Goal: Task Accomplishment & Management: Use online tool/utility

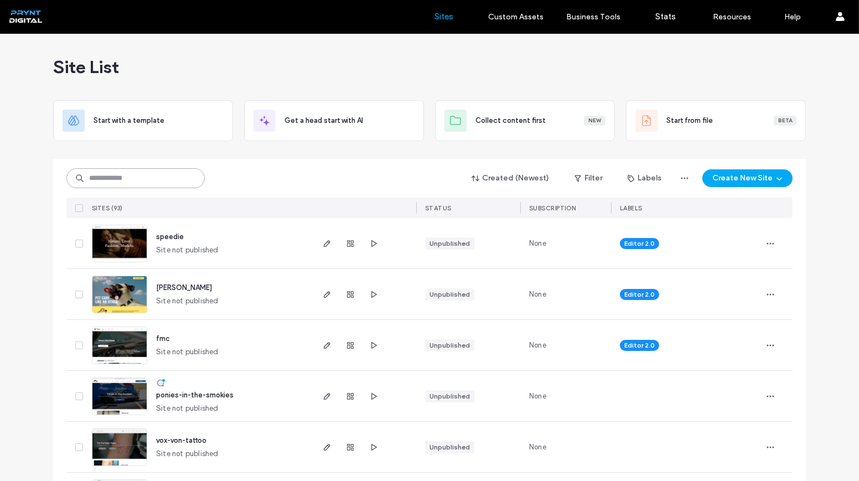
click at [140, 173] on input at bounding box center [135, 178] width 138 height 20
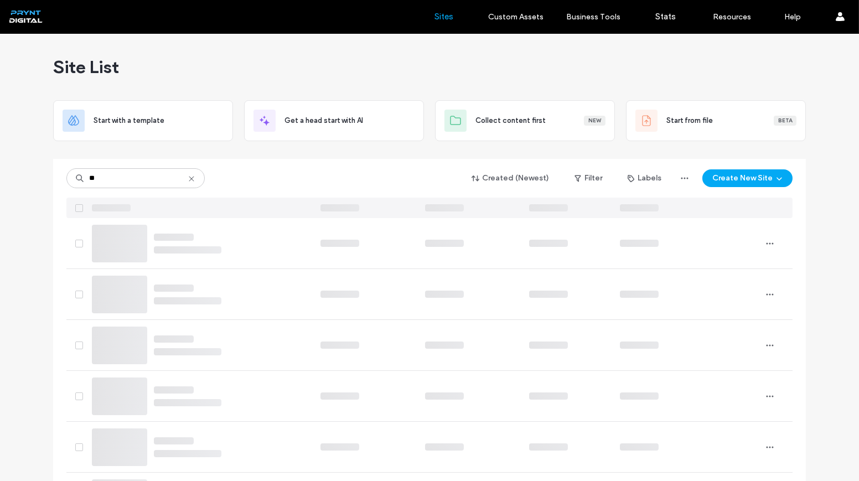
click at [291, 171] on div "** Created (Newest) Filter Labels Create New Site" at bounding box center [429, 178] width 726 height 21
click at [106, 182] on input "**" at bounding box center [135, 178] width 138 height 20
type input "*"
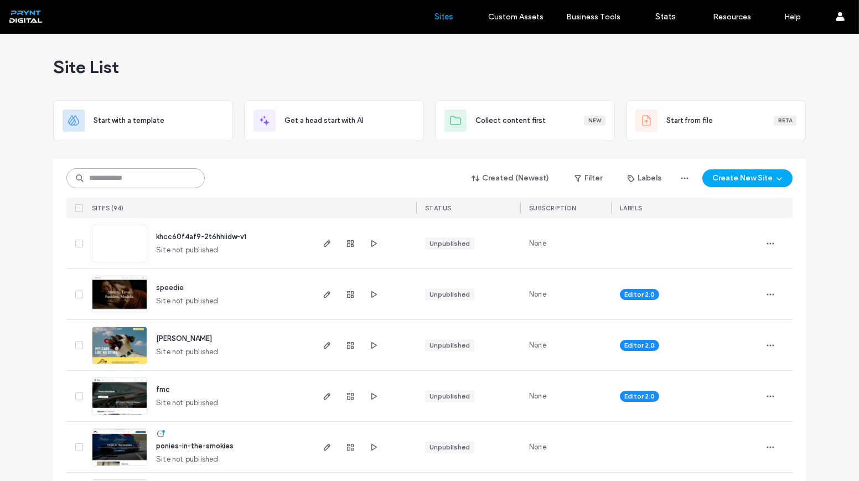
click at [175, 179] on input at bounding box center [135, 178] width 138 height 20
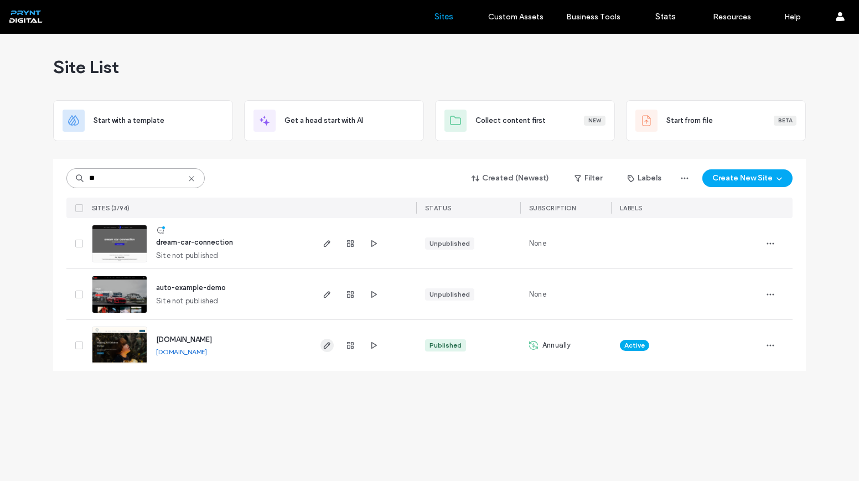
type input "**"
click at [323, 343] on icon "button" at bounding box center [327, 345] width 9 height 9
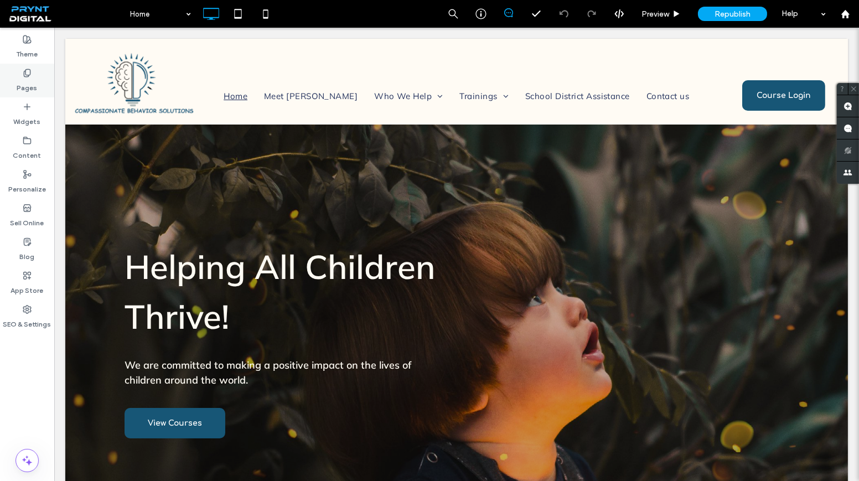
click at [15, 84] on div "Pages" at bounding box center [27, 81] width 54 height 34
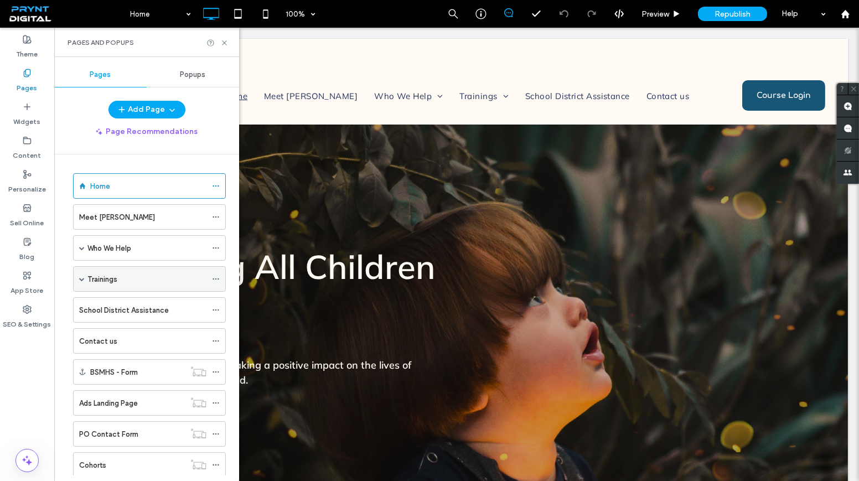
click at [118, 273] on div "Trainings" at bounding box center [146, 279] width 119 height 12
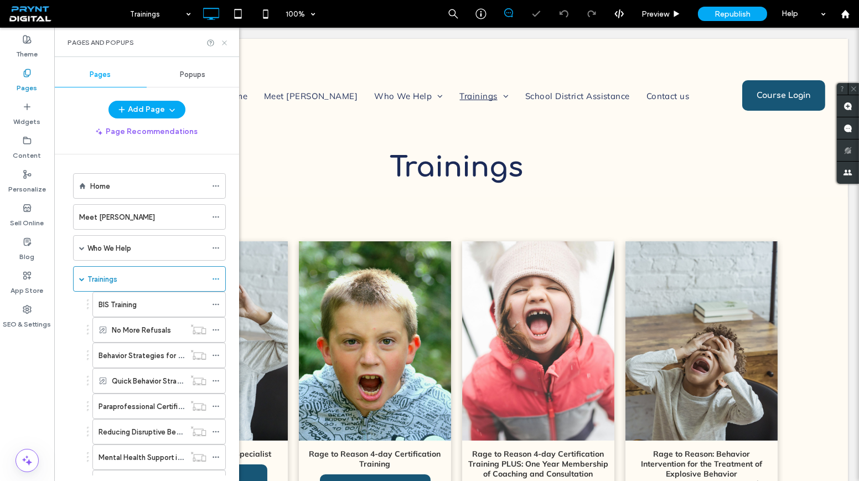
click at [226, 43] on icon at bounding box center [224, 43] width 8 height 8
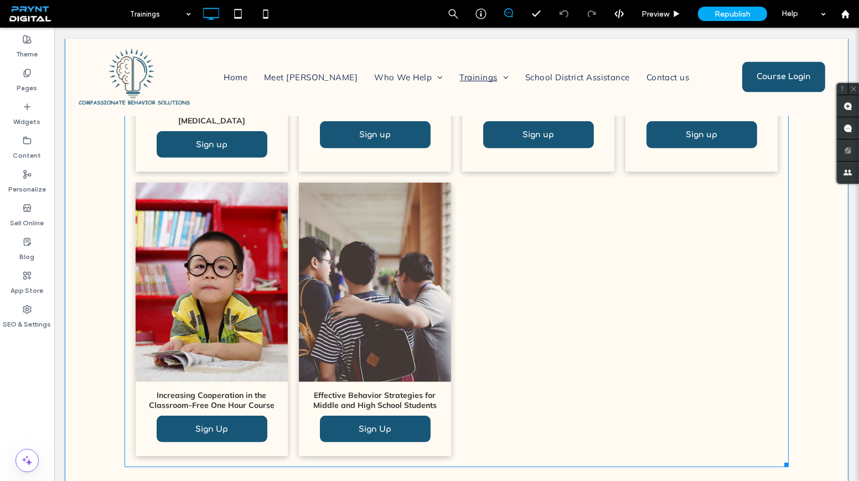
scroll to position [956, 0]
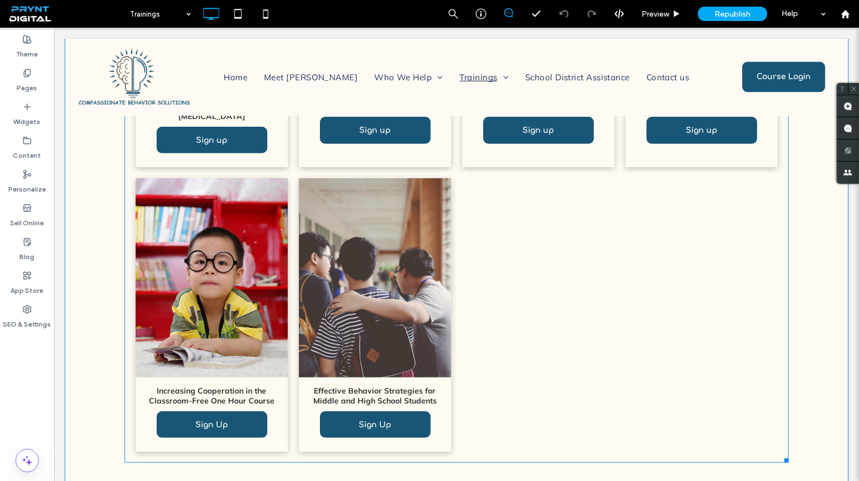
click at [299, 206] on link at bounding box center [375, 277] width 152 height 199
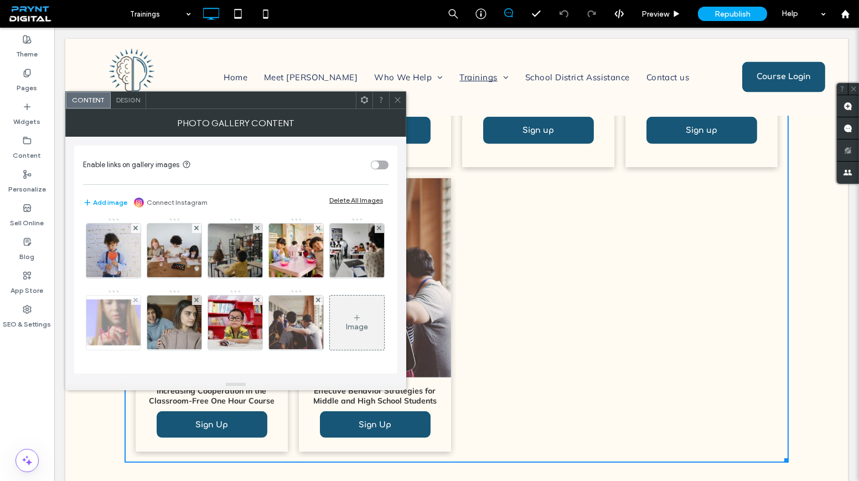
scroll to position [144, 0]
click at [352, 313] on icon at bounding box center [356, 317] width 9 height 9
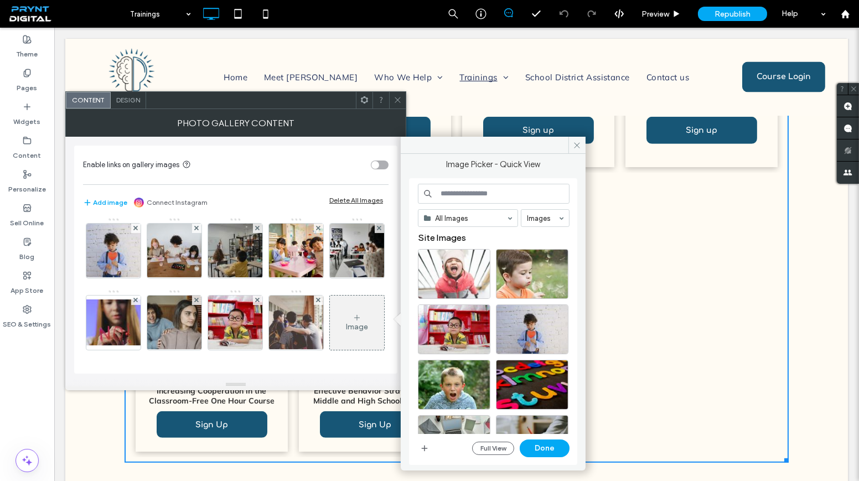
click at [480, 191] on input at bounding box center [494, 194] width 152 height 20
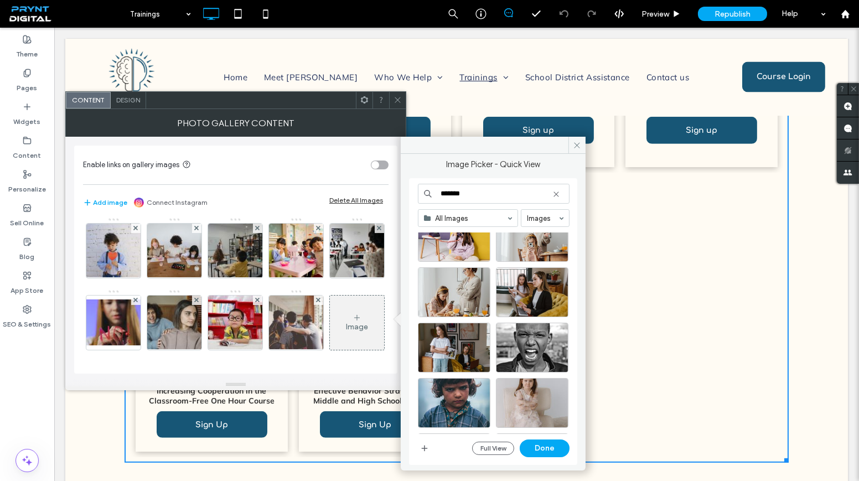
scroll to position [151, 0]
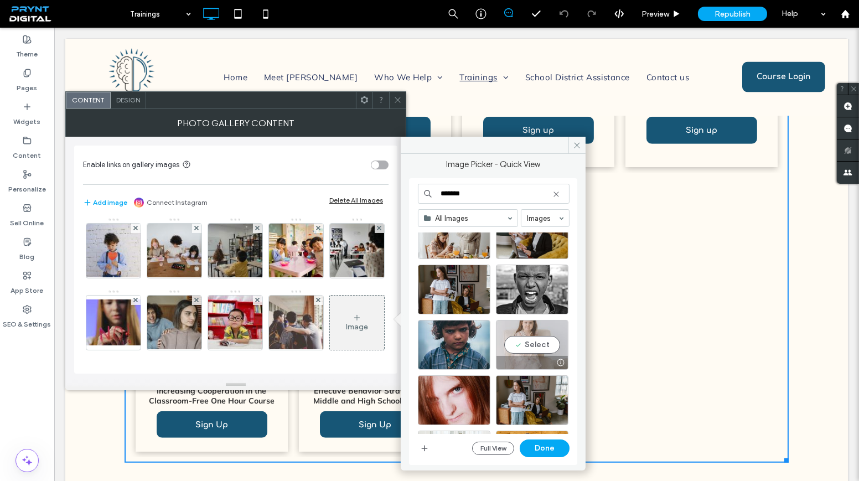
type input "*******"
click at [538, 339] on div "Select" at bounding box center [532, 345] width 72 height 50
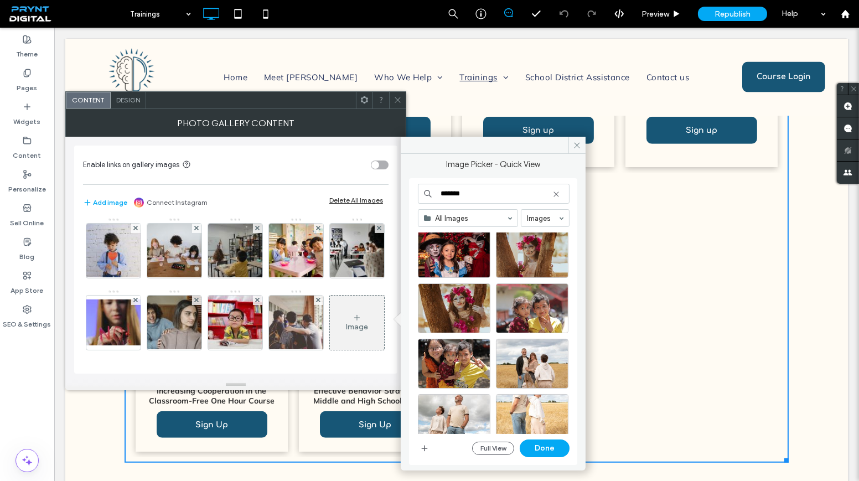
scroll to position [479, 0]
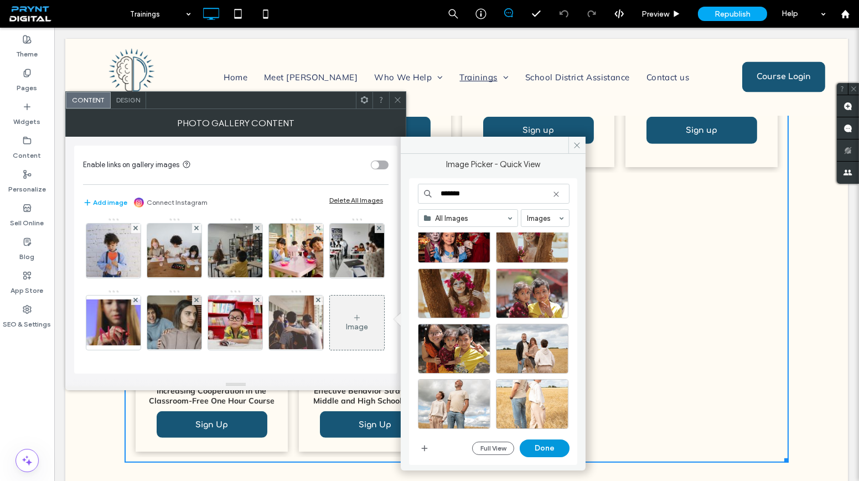
click at [540, 445] on button "Done" at bounding box center [545, 448] width 50 height 18
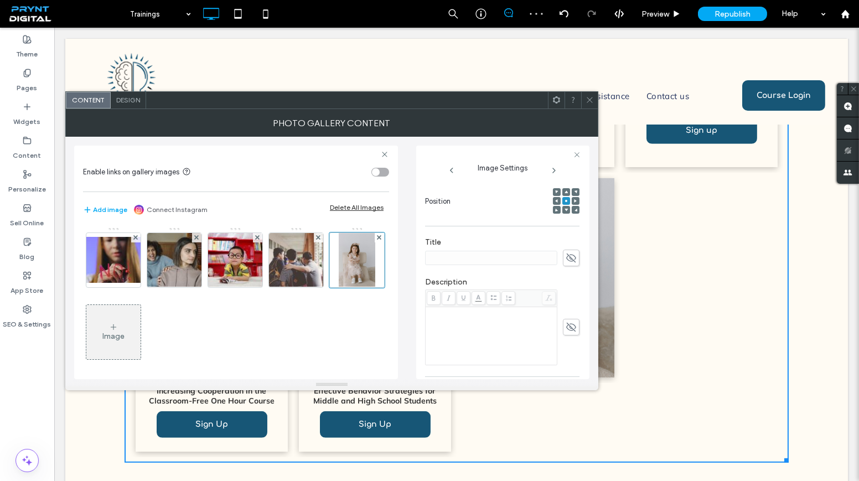
scroll to position [151, 0]
click at [563, 263] on span at bounding box center [571, 268] width 17 height 17
paste input "**********"
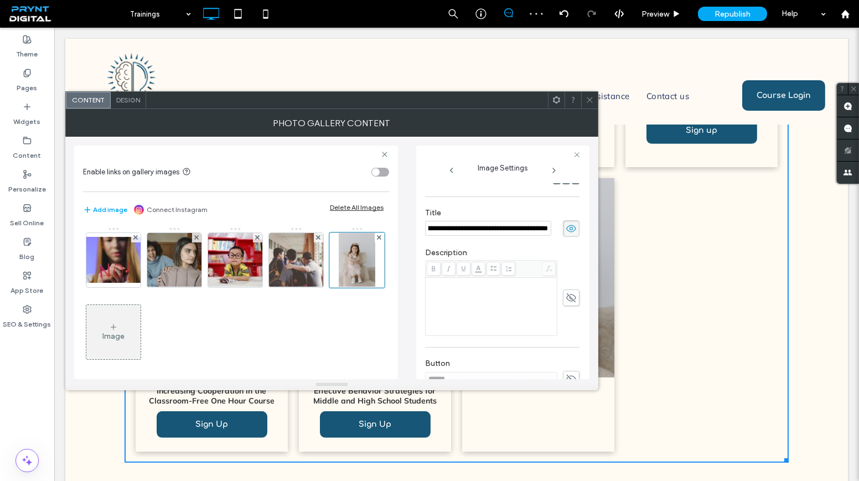
scroll to position [287, 0]
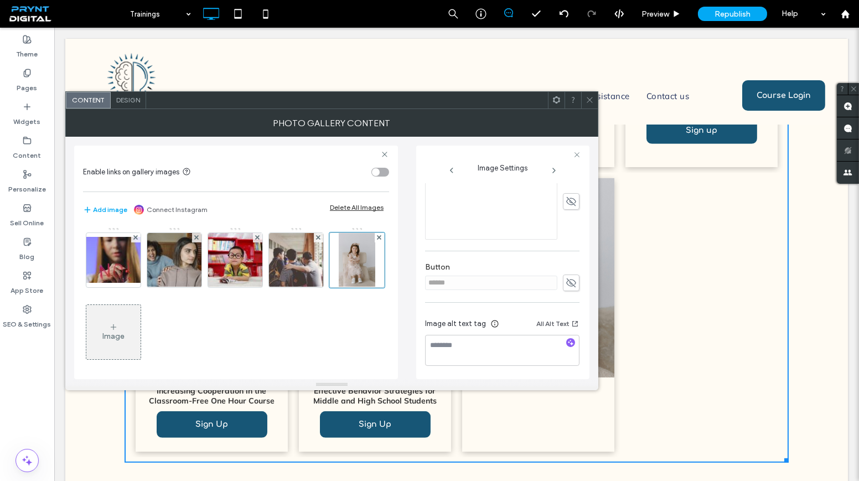
type input "**********"
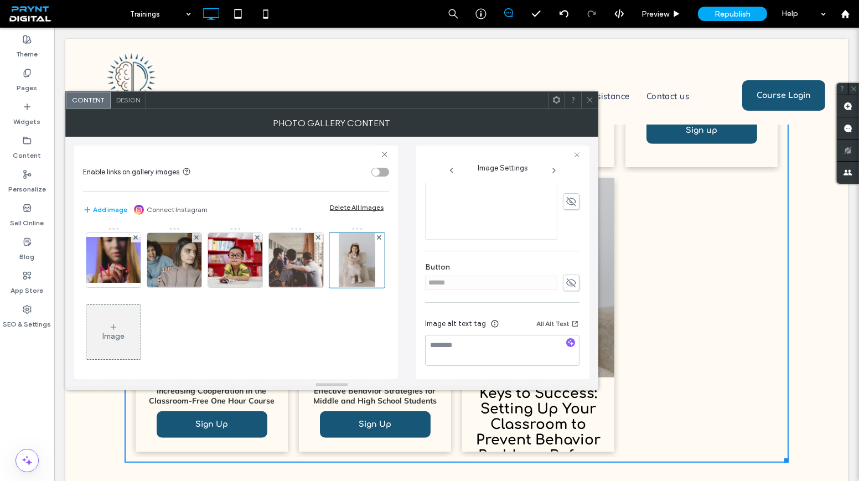
scroll to position [0, 183]
click at [559, 272] on div "**********" at bounding box center [502, 286] width 154 height 483
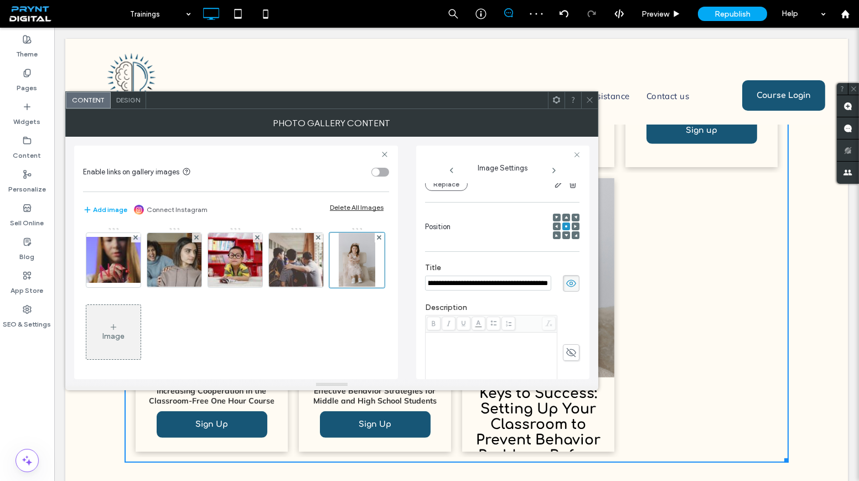
scroll to position [0, 0]
click at [566, 286] on icon at bounding box center [571, 283] width 11 height 12
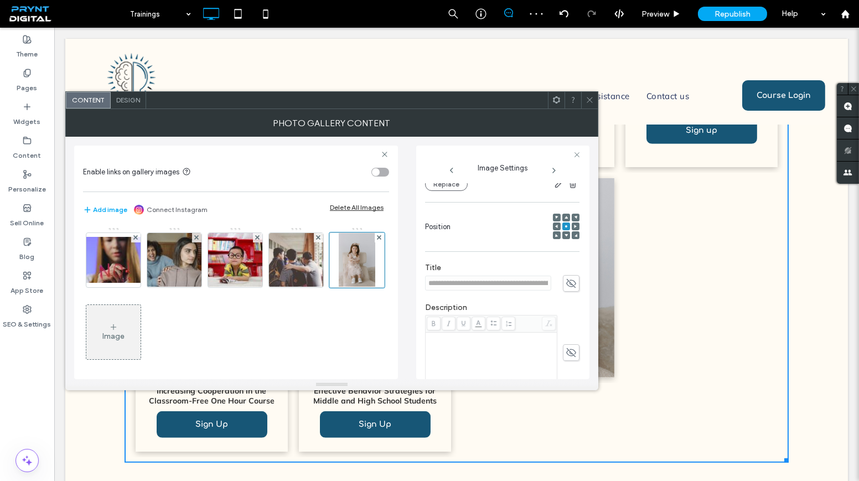
click at [564, 345] on span at bounding box center [571, 352] width 17 height 17
click at [490, 336] on div "Rich Text Editor" at bounding box center [491, 338] width 128 height 8
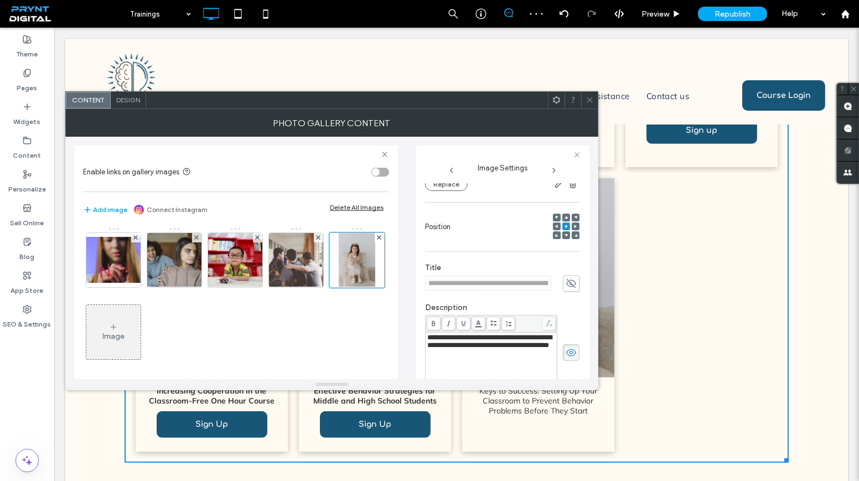
click at [568, 315] on div "**********" at bounding box center [502, 353] width 154 height 76
click at [435, 321] on icon at bounding box center [434, 323] width 6 height 6
click at [513, 349] on div "**********" at bounding box center [491, 341] width 128 height 15
click at [434, 323] on use at bounding box center [433, 324] width 3 height 6
drag, startPoint x: 487, startPoint y: 351, endPoint x: 423, endPoint y: 335, distance: 66.3
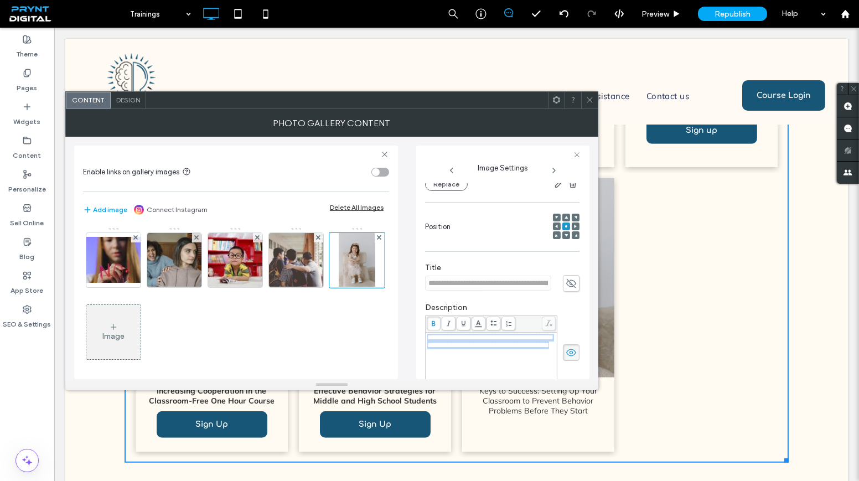
click at [423, 335] on div "**********" at bounding box center [502, 263] width 173 height 234
click at [433, 323] on use at bounding box center [433, 324] width 3 height 6
drag, startPoint x: 563, startPoint y: 278, endPoint x: 549, endPoint y: 283, distance: 14.7
click at [566, 278] on icon at bounding box center [571, 283] width 11 height 12
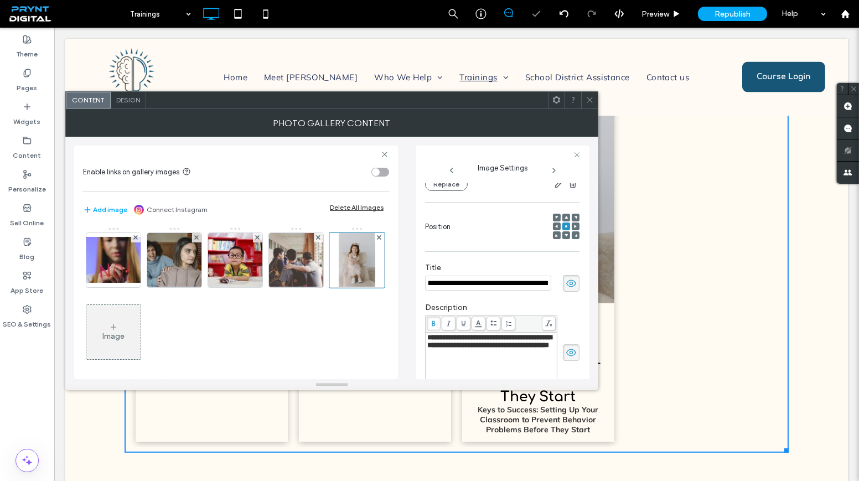
scroll to position [0, 183]
drag, startPoint x: 448, startPoint y: 286, endPoint x: 558, endPoint y: 300, distance: 111.1
click at [558, 300] on div "**********" at bounding box center [502, 289] width 154 height 483
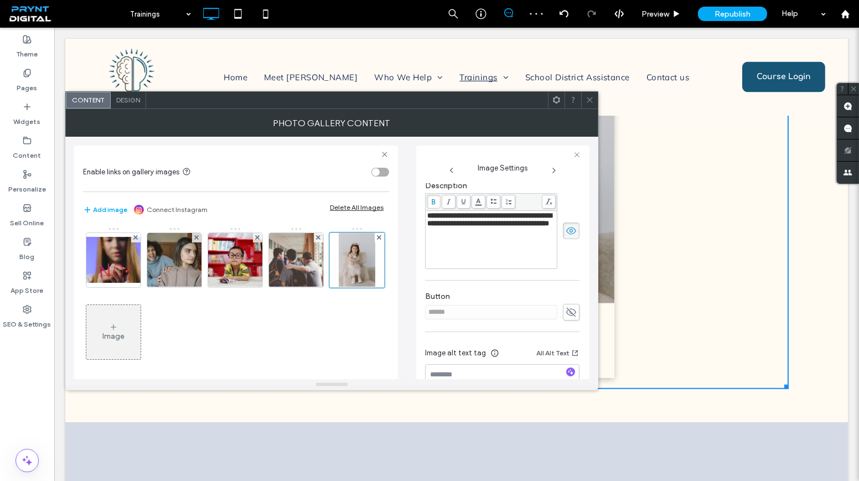
scroll to position [287, 0]
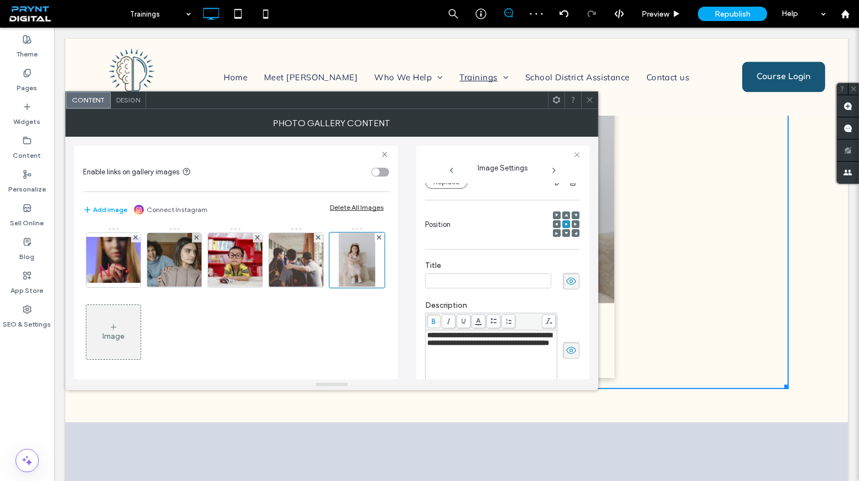
drag, startPoint x: 569, startPoint y: 283, endPoint x: 540, endPoint y: 291, distance: 30.5
click at [569, 283] on div "**********" at bounding box center [502, 286] width 154 height 483
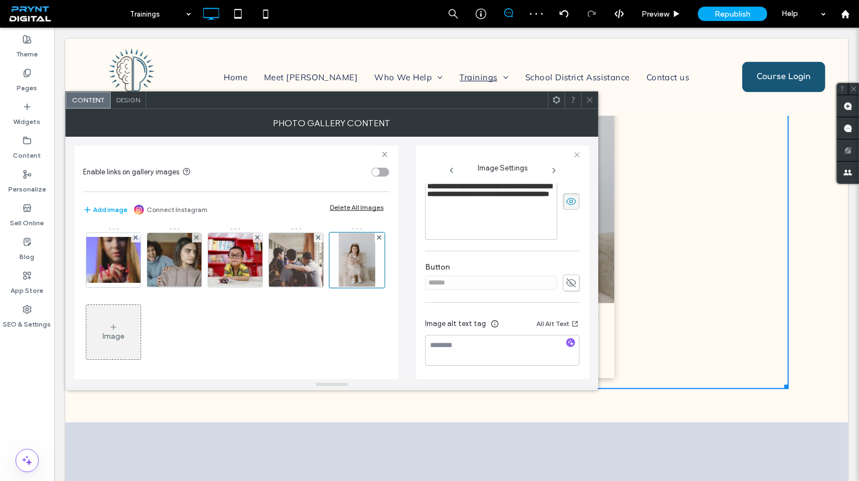
click at [566, 283] on use at bounding box center [571, 282] width 10 height 9
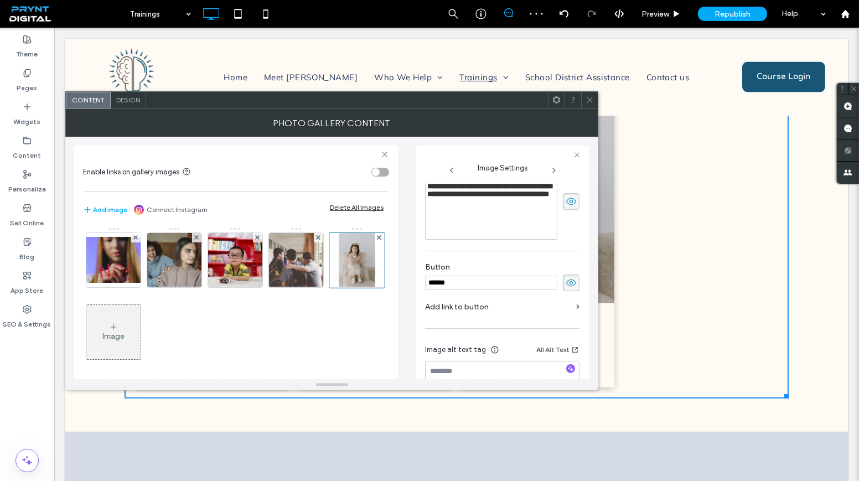
drag, startPoint x: 492, startPoint y: 281, endPoint x: 415, endPoint y: 288, distance: 77.3
click at [415, 288] on div "**********" at bounding box center [331, 258] width 515 height 242
type input "*******"
click at [546, 302] on label "Add link to button" at bounding box center [498, 307] width 147 height 20
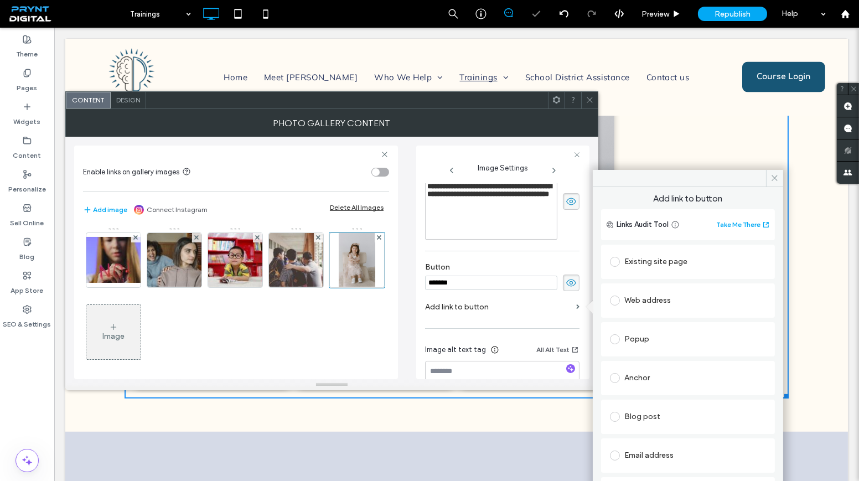
click at [656, 299] on div "Web address" at bounding box center [688, 301] width 156 height 18
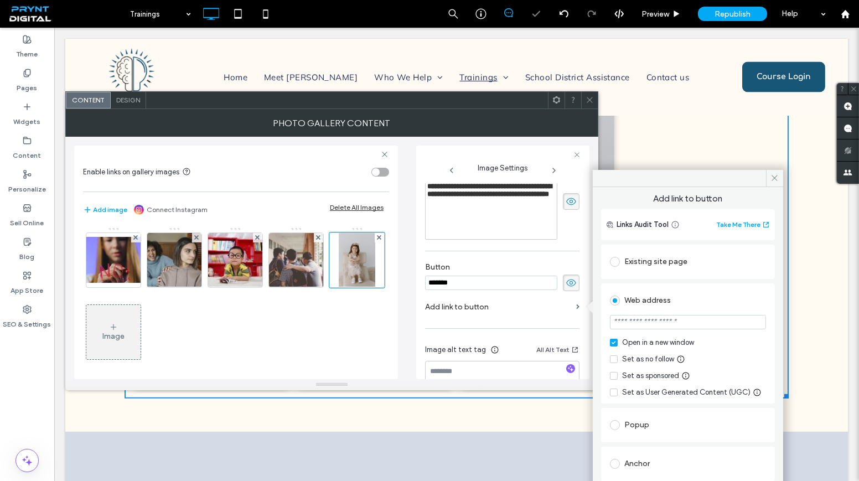
paste input "**********"
type input "**********"
click at [587, 94] on span at bounding box center [589, 100] width 8 height 17
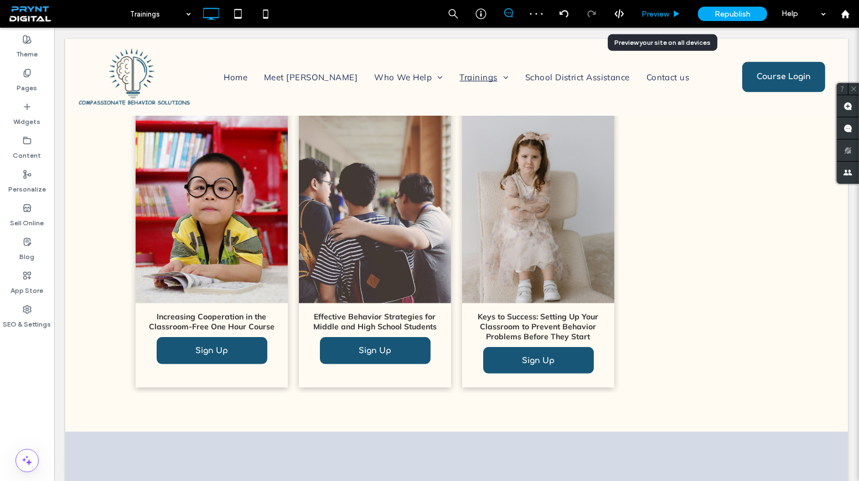
click at [659, 18] on div "Preview" at bounding box center [661, 14] width 56 height 28
click at [652, 16] on span "Preview" at bounding box center [655, 13] width 28 height 9
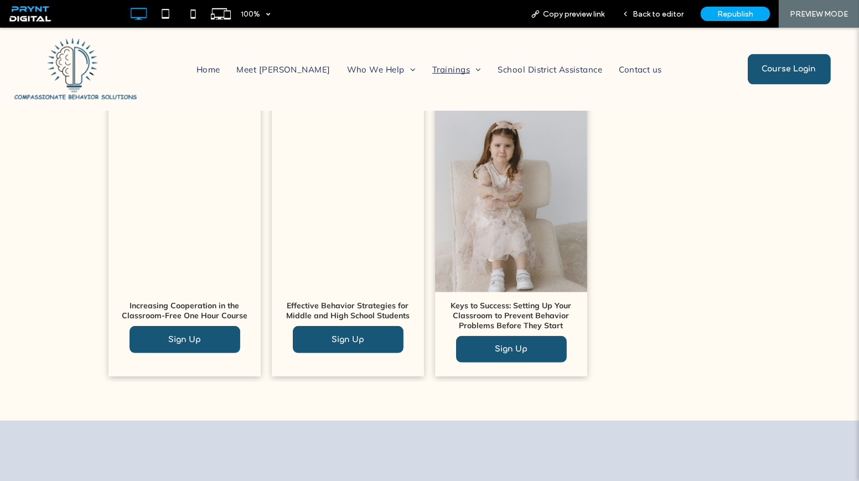
click at [501, 332] on span "Keys to Success: Setting Up Your Classroom to Prevent Behavior Problems Before …" at bounding box center [511, 334] width 152 height 84
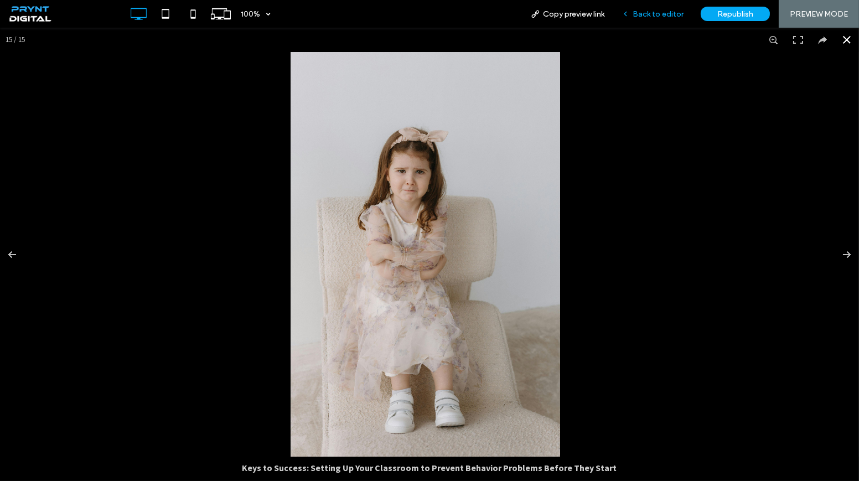
click at [677, 9] on span "Back to editor" at bounding box center [658, 13] width 51 height 9
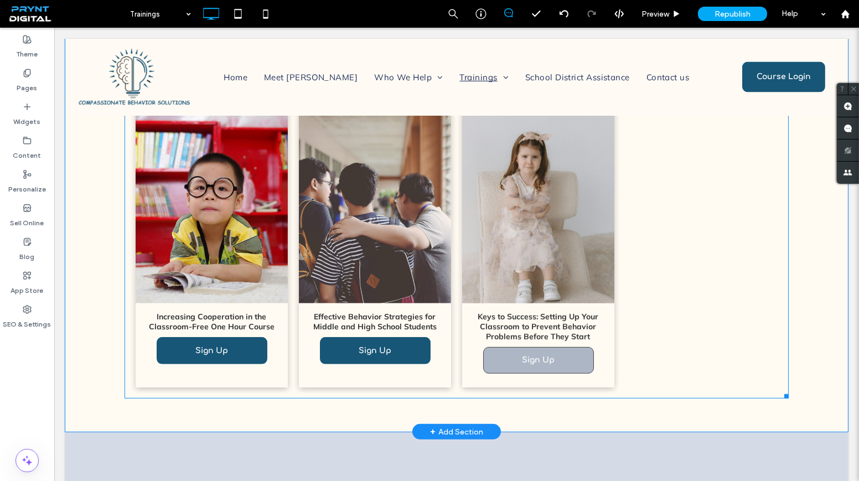
click at [551, 371] on link "Sign Up" at bounding box center [538, 360] width 111 height 27
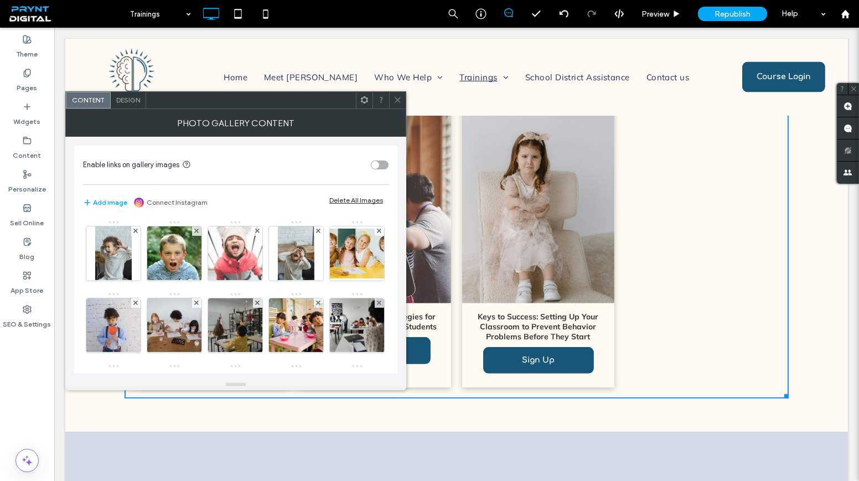
drag, startPoint x: 391, startPoint y: 101, endPoint x: 398, endPoint y: 99, distance: 7.2
click at [392, 101] on div at bounding box center [397, 100] width 17 height 17
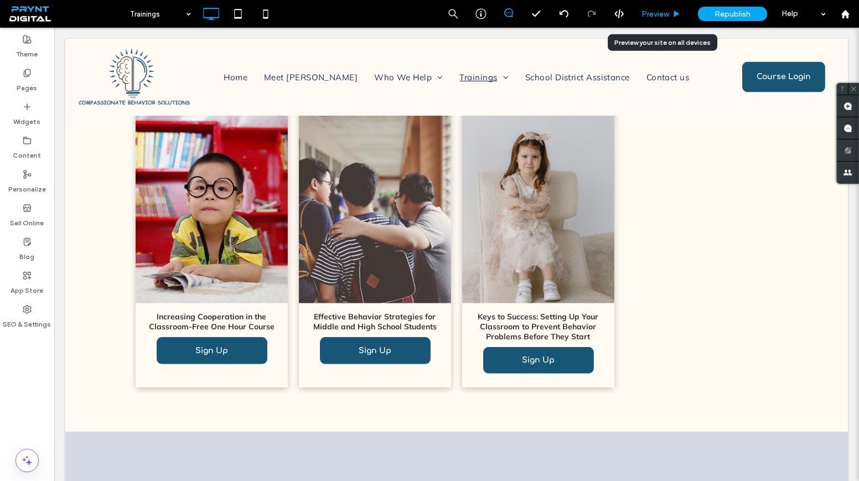
click at [652, 14] on span "Preview" at bounding box center [655, 13] width 28 height 9
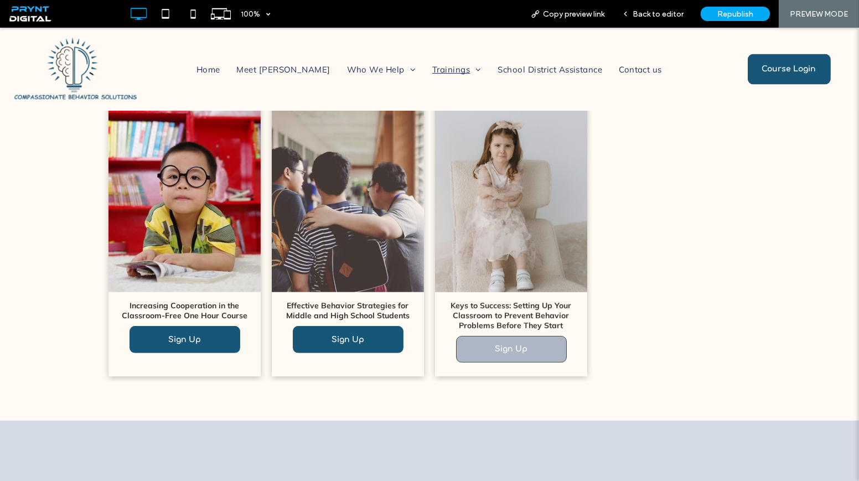
click at [522, 348] on span "Sign Up" at bounding box center [511, 349] width 55 height 19
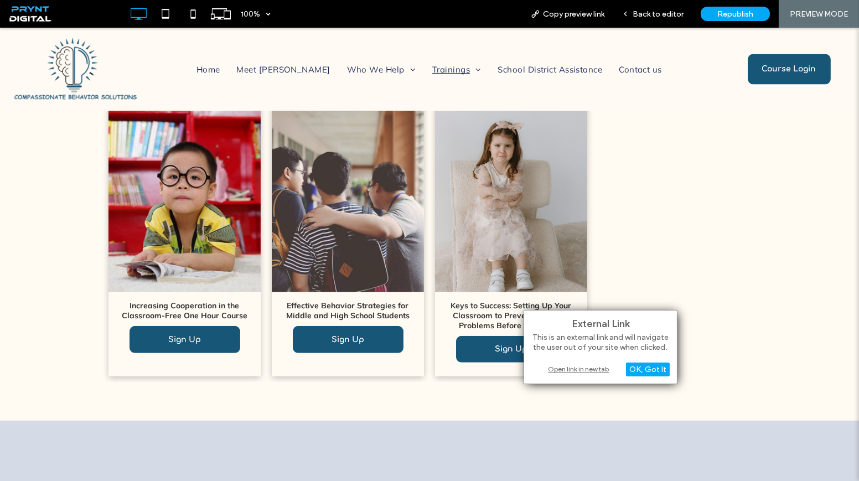
click at [572, 370] on div "Open link in new tab" at bounding box center [600, 369] width 138 height 12
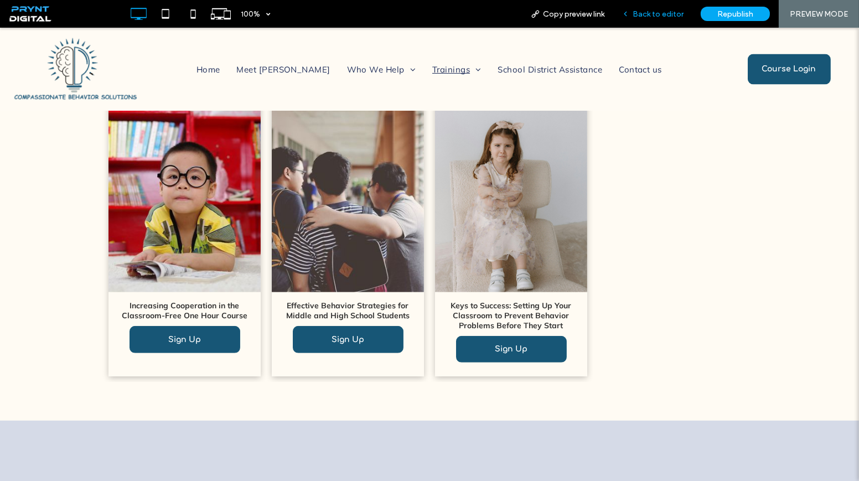
click at [655, 19] on div "Back to editor" at bounding box center [652, 14] width 79 height 28
click at [646, 13] on span "Back to editor" at bounding box center [658, 13] width 51 height 9
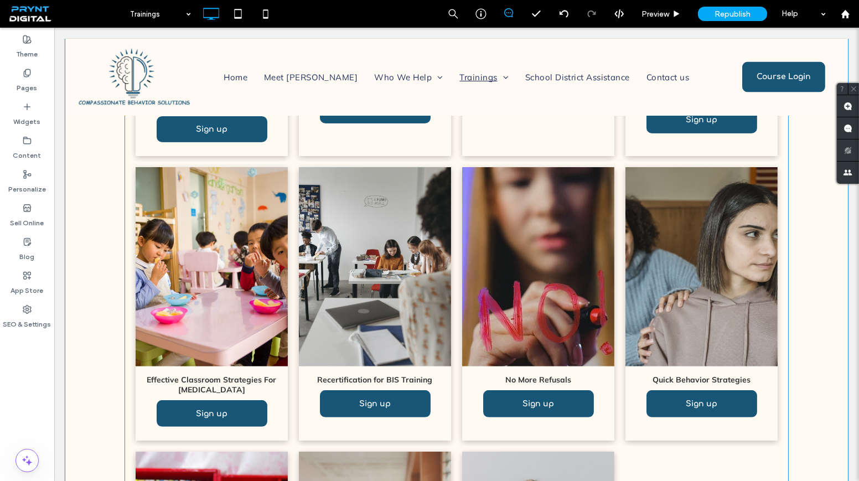
scroll to position [667, 0]
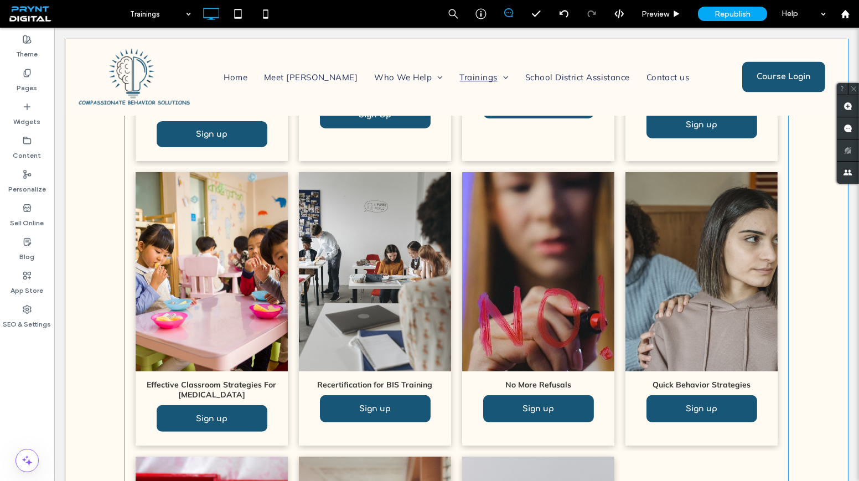
click at [431, 296] on link at bounding box center [375, 271] width 152 height 199
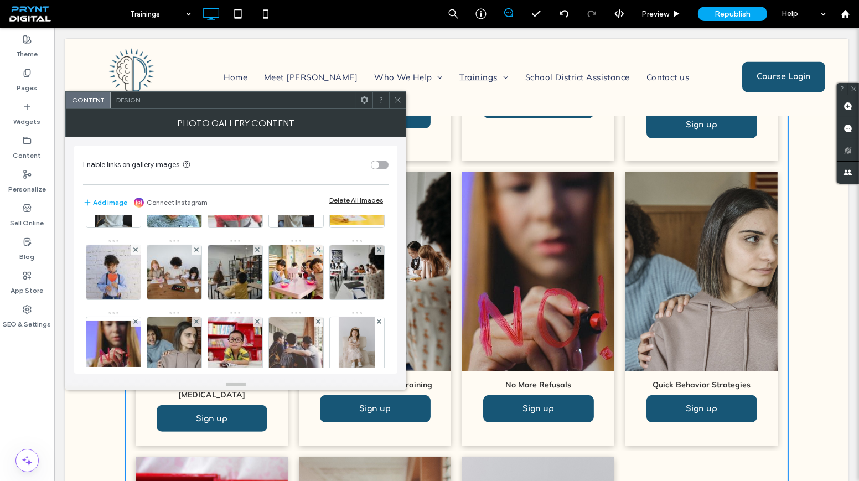
scroll to position [100, 0]
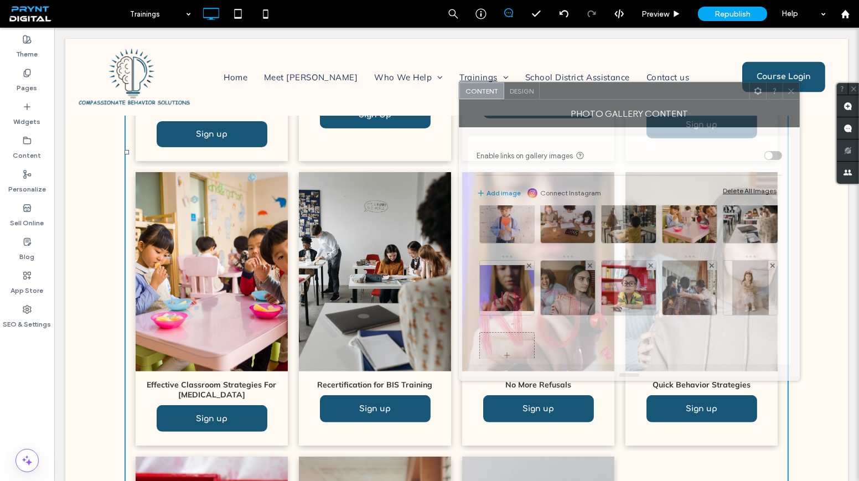
drag, startPoint x: 268, startPoint y: 99, endPoint x: 673, endPoint y: 92, distance: 404.6
click at [672, 91] on div at bounding box center [645, 90] width 210 height 17
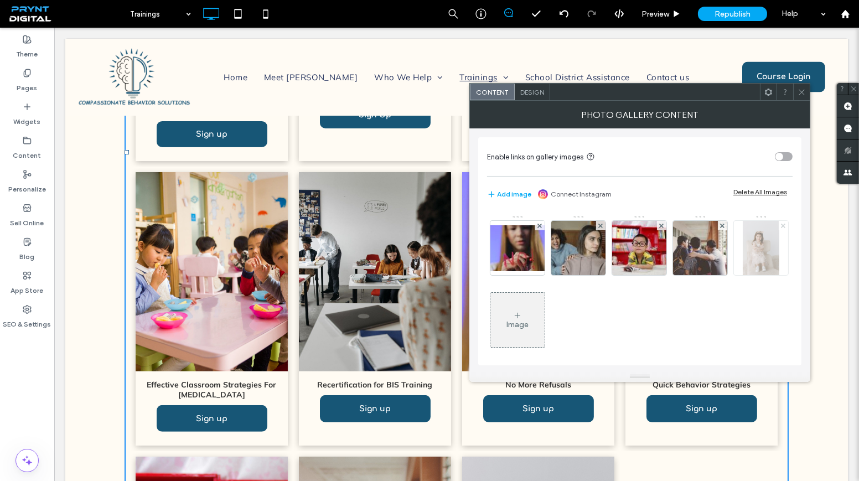
scroll to position [144, 0]
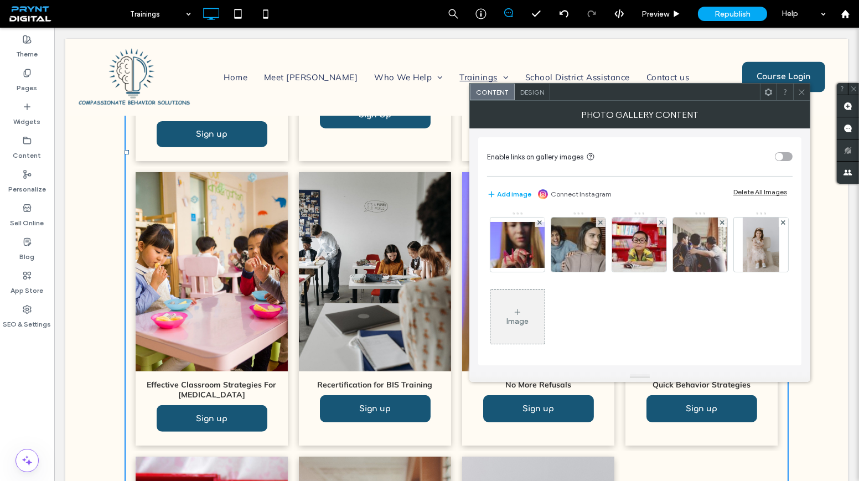
click at [720, 200] on img at bounding box center [760, 173] width 81 height 54
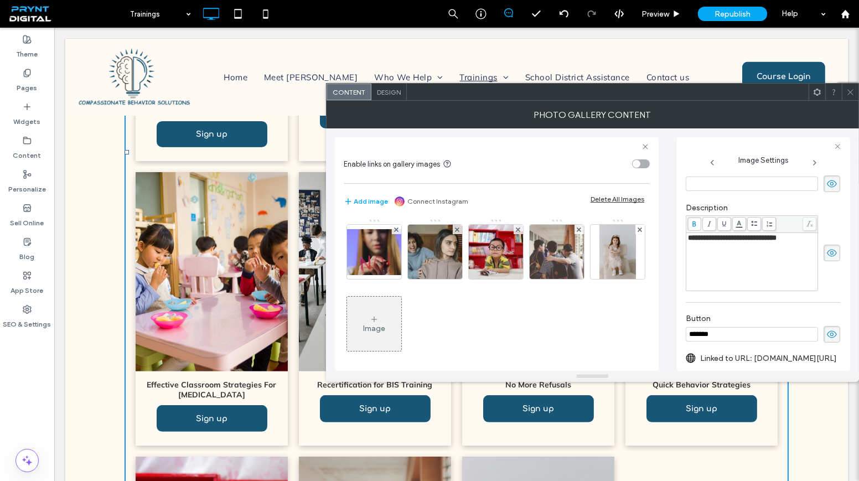
scroll to position [229, 0]
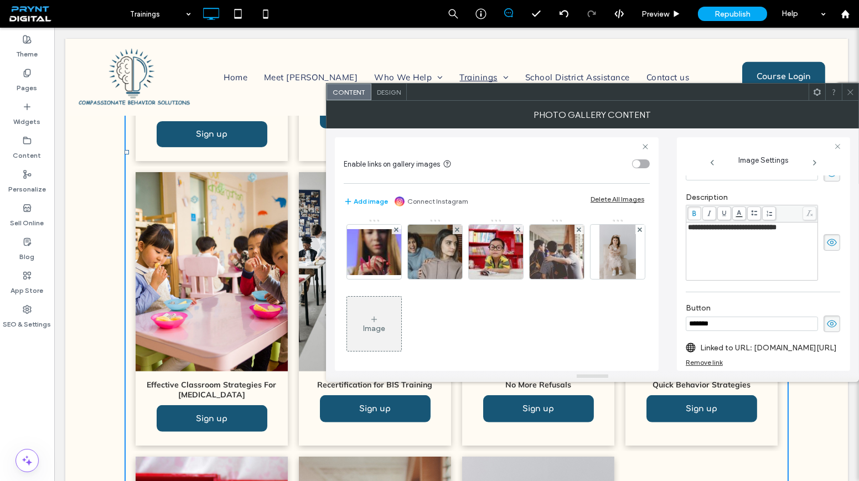
click at [745, 346] on label "Linked to URL: amybuie.thinkific.com/courses/recertification-for-bis-training" at bounding box center [768, 348] width 137 height 20
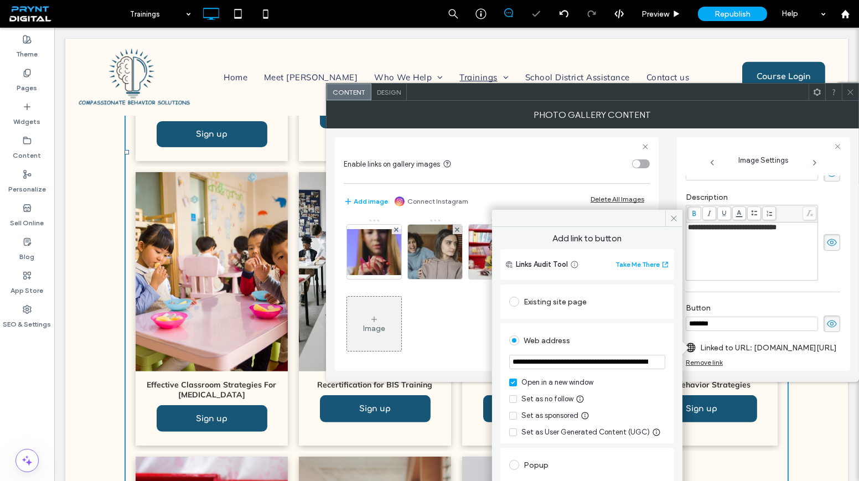
click at [608, 359] on input "**********" at bounding box center [587, 362] width 156 height 14
paste input "url"
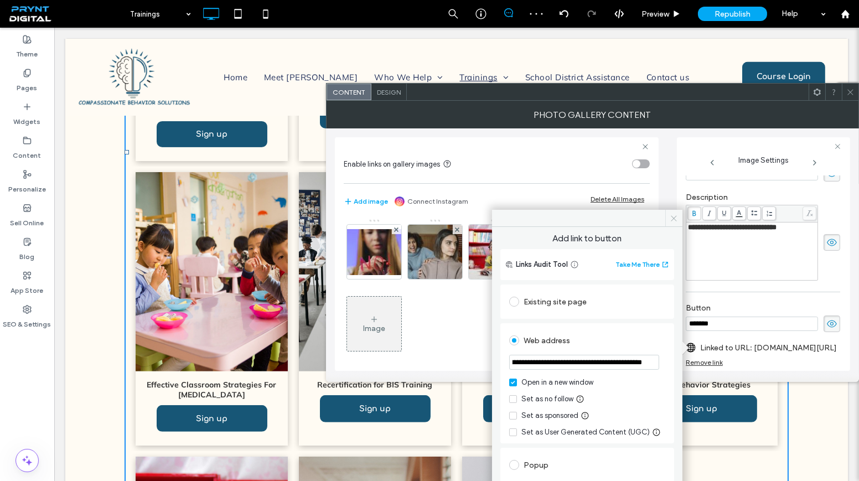
type input "**********"
drag, startPoint x: 669, startPoint y: 218, endPoint x: 682, endPoint y: 208, distance: 16.6
click at [669, 218] on span at bounding box center [673, 218] width 17 height 17
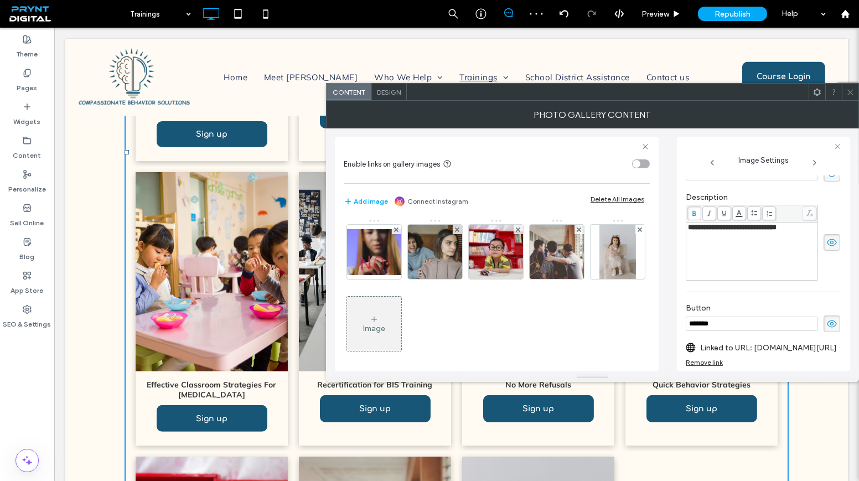
click at [852, 99] on span at bounding box center [850, 92] width 8 height 17
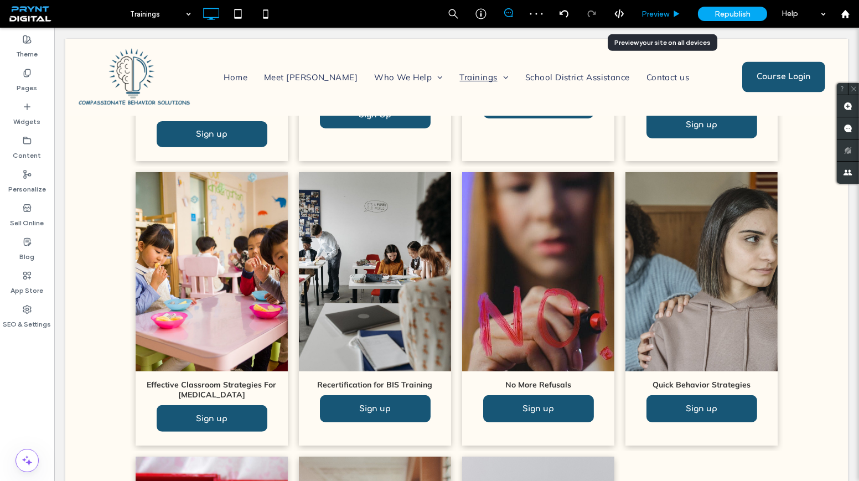
click at [653, 18] on span "Preview" at bounding box center [655, 13] width 28 height 9
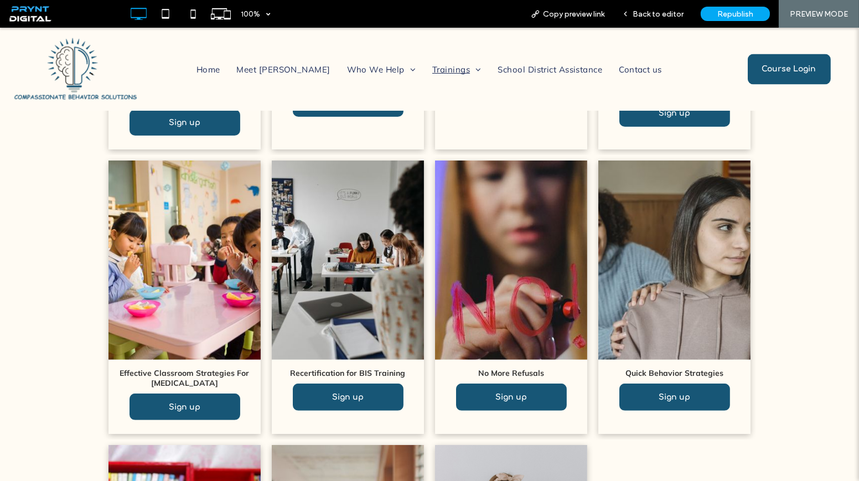
scroll to position [668, 0]
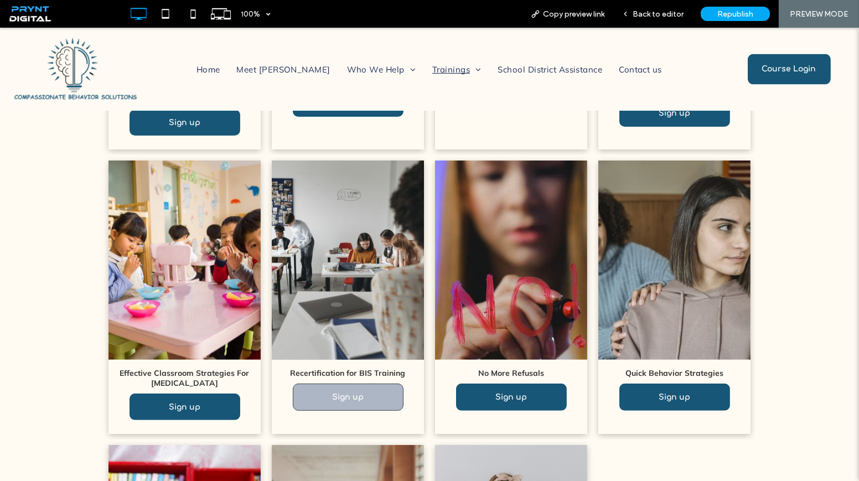
click at [343, 398] on span "Sign up" at bounding box center [348, 396] width 54 height 19
click at [374, 400] on link "Sign up" at bounding box center [348, 396] width 111 height 27
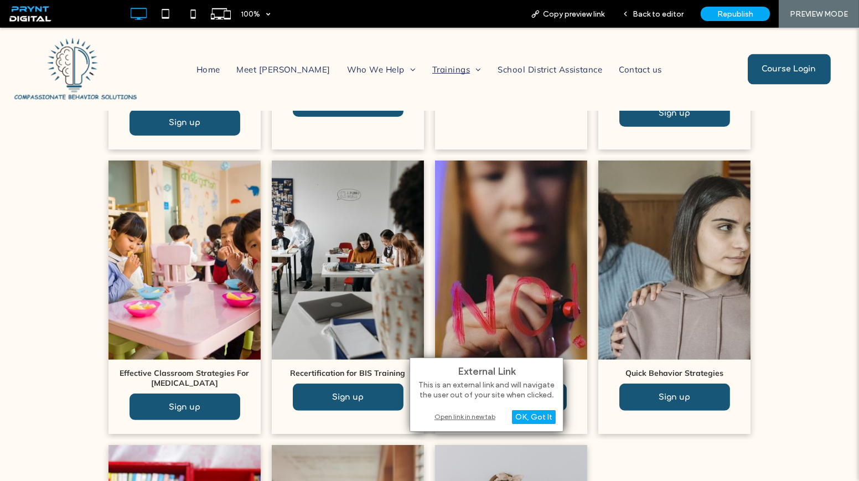
click at [458, 414] on div "Open link in new tab" at bounding box center [486, 417] width 138 height 12
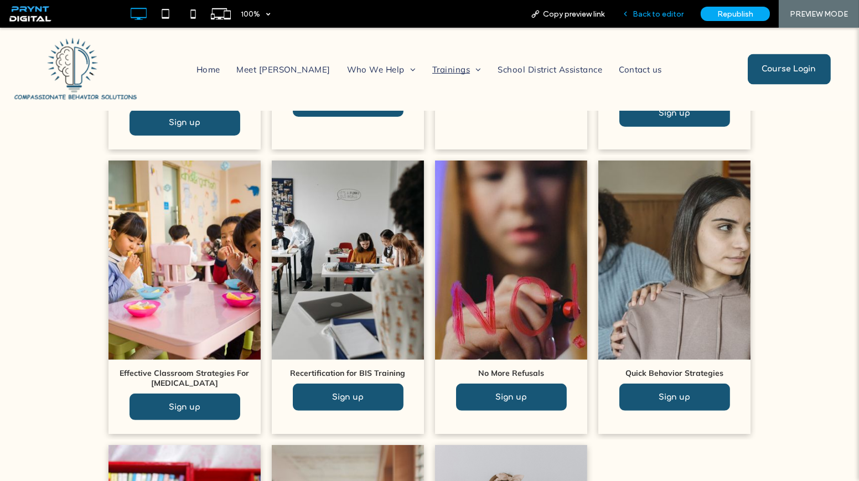
click at [660, 8] on div "Back to editor" at bounding box center [652, 14] width 79 height 28
click at [655, 9] on span "Back to editor" at bounding box center [658, 13] width 51 height 9
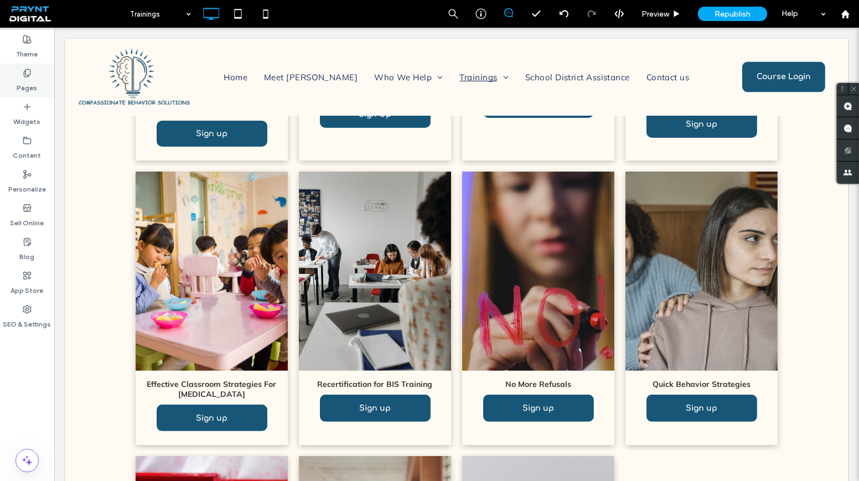
click at [30, 88] on label "Pages" at bounding box center [27, 84] width 20 height 15
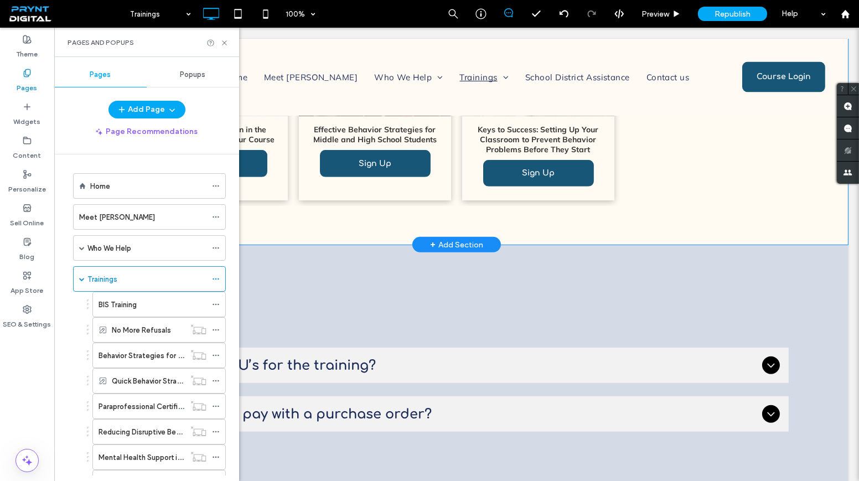
scroll to position [1408, 0]
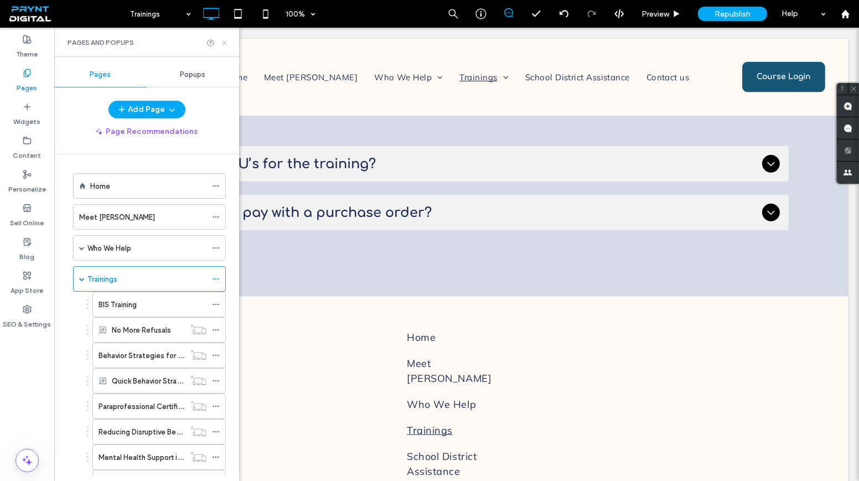
click at [222, 40] on icon at bounding box center [224, 43] width 8 height 8
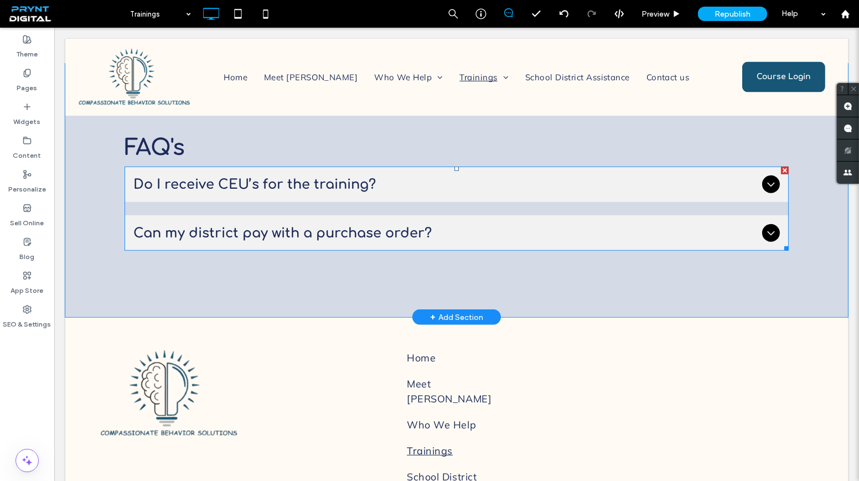
scroll to position [1308, 0]
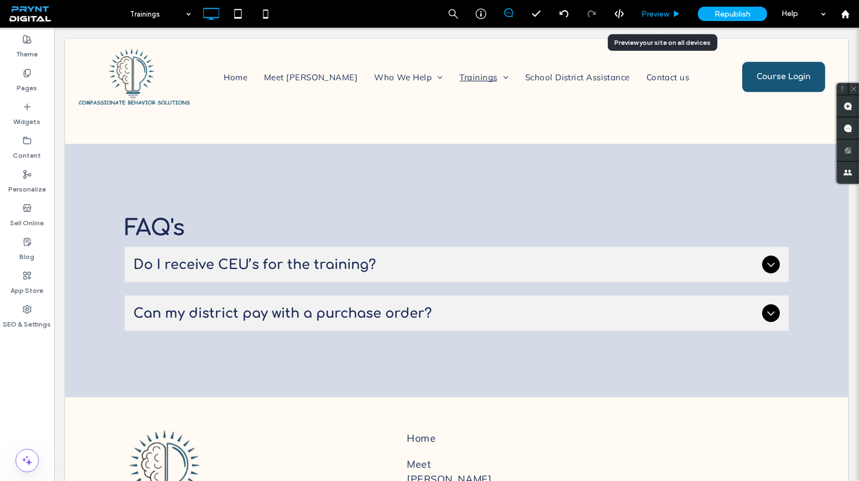
click at [666, 18] on span "Preview" at bounding box center [655, 13] width 28 height 9
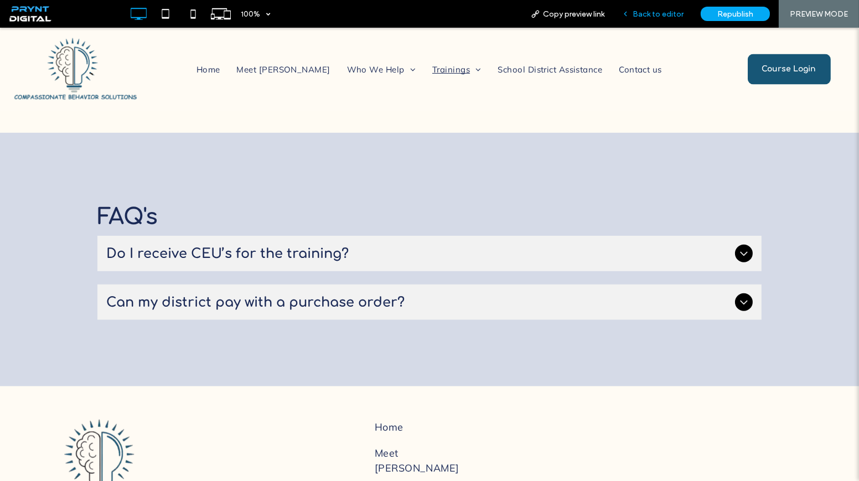
click at [629, 12] on icon at bounding box center [625, 14] width 8 height 8
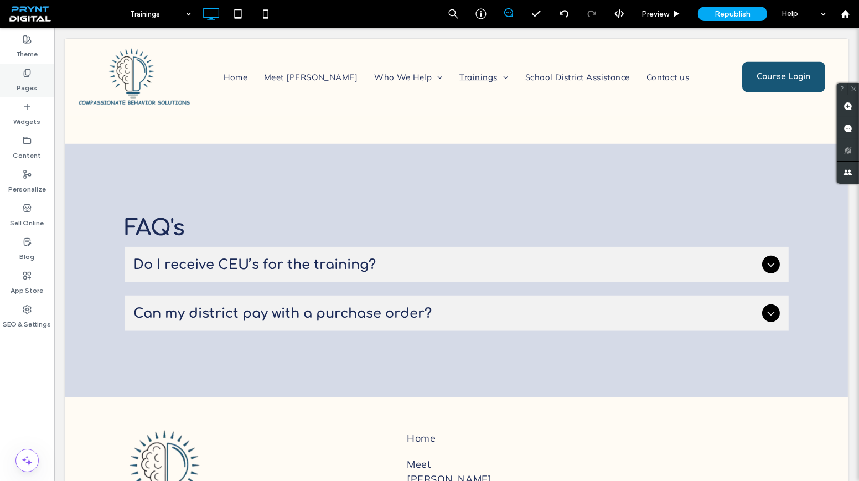
click at [39, 72] on div "Pages" at bounding box center [27, 81] width 54 height 34
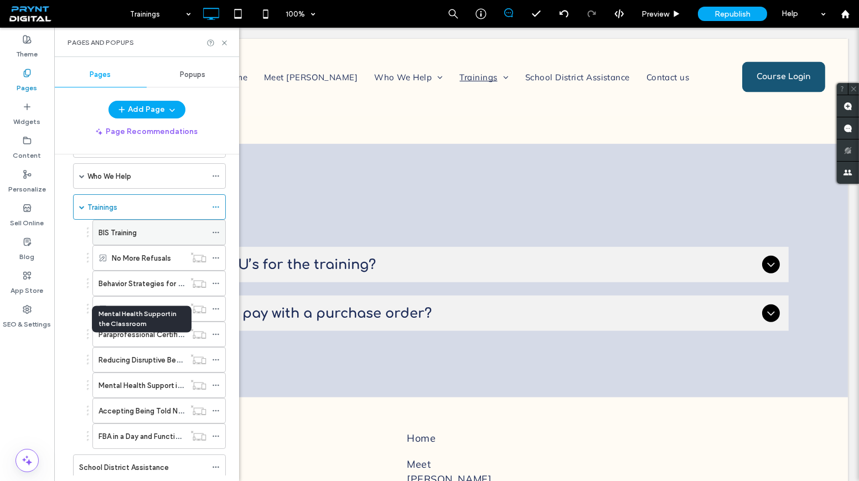
scroll to position [50, 0]
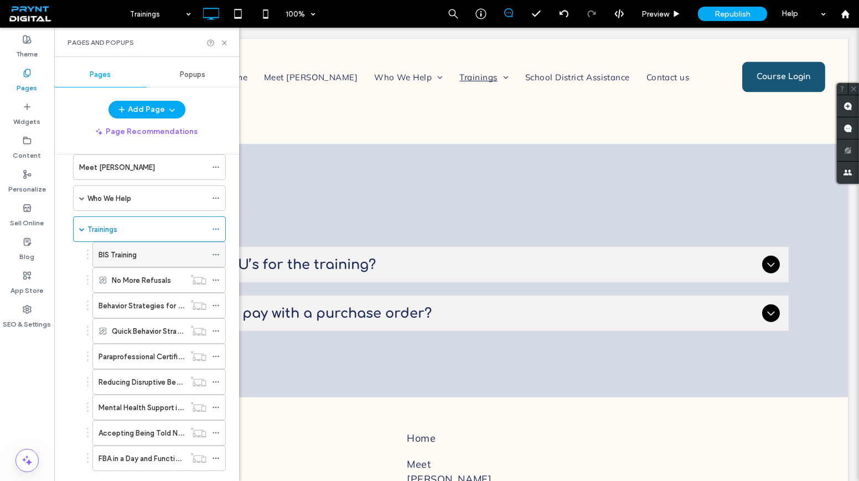
click at [215, 251] on icon at bounding box center [216, 255] width 8 height 8
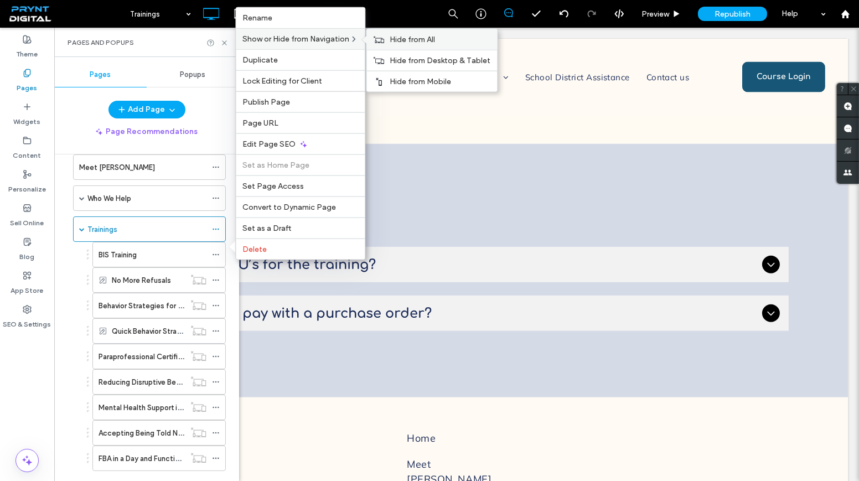
click at [393, 39] on span "Hide from All" at bounding box center [412, 39] width 45 height 9
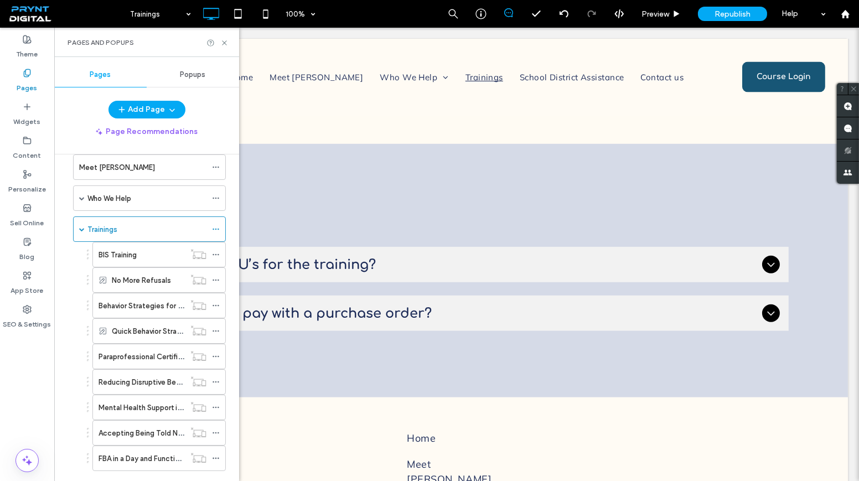
click at [154, 229] on div "Trainings" at bounding box center [146, 230] width 119 height 12
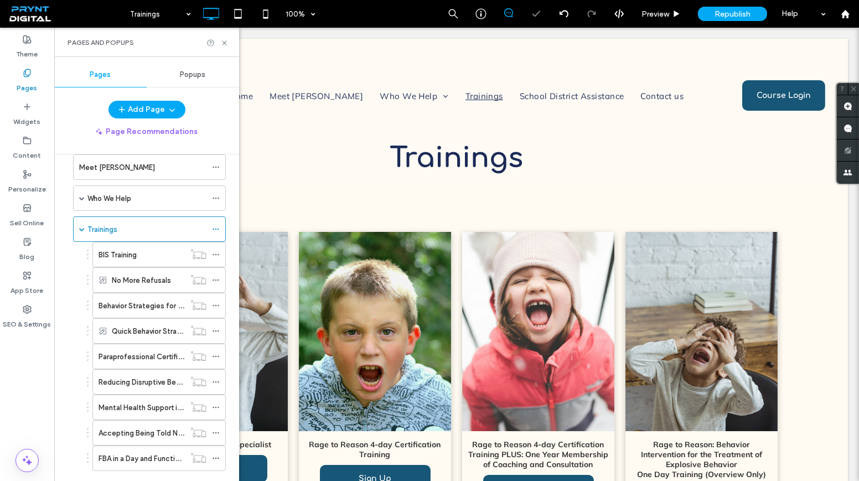
scroll to position [0, 0]
click at [222, 44] on icon at bounding box center [224, 43] width 8 height 8
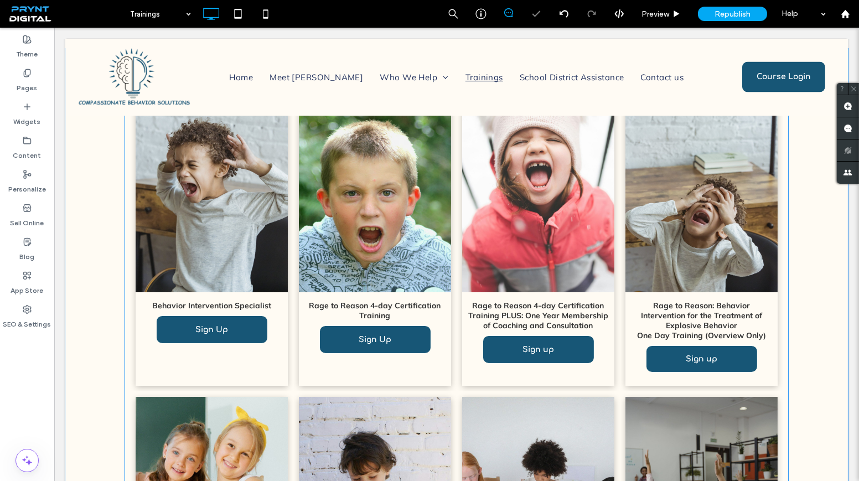
scroll to position [151, 0]
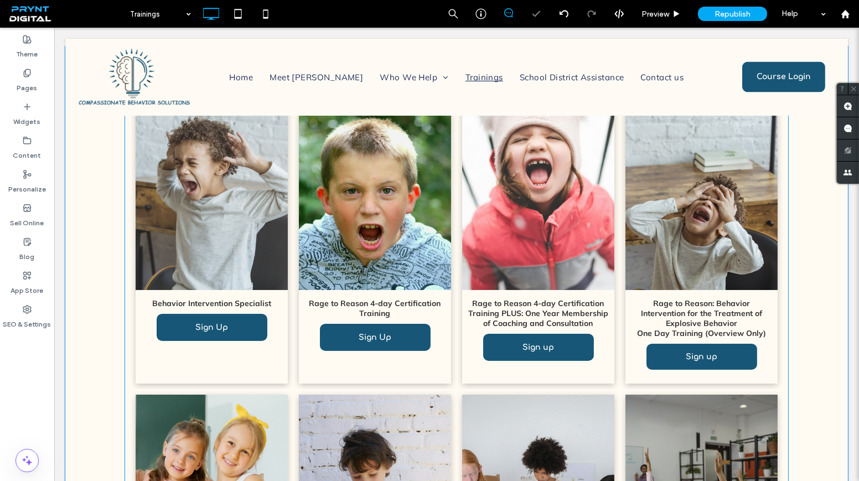
click at [247, 260] on link at bounding box center [212, 190] width 152 height 199
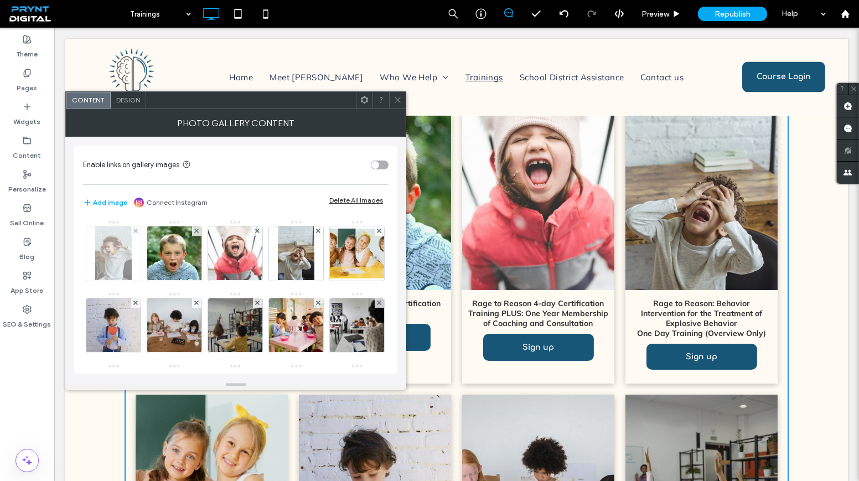
click at [109, 259] on img at bounding box center [113, 253] width 36 height 54
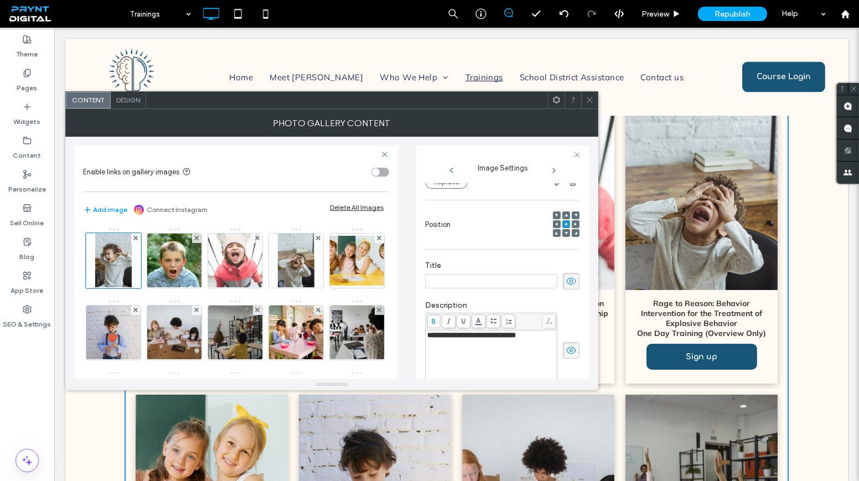
scroll to position [0, 0]
drag, startPoint x: 540, startPoint y: 336, endPoint x: 417, endPoint y: 348, distance: 123.4
click at [417, 348] on div "**********" at bounding box center [502, 263] width 173 height 234
click at [587, 96] on icon at bounding box center [589, 100] width 8 height 8
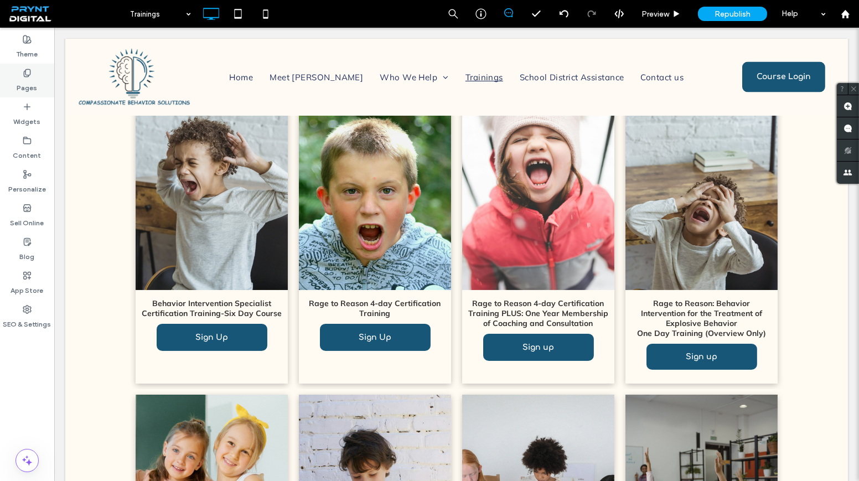
click at [14, 83] on div "Pages" at bounding box center [27, 81] width 54 height 34
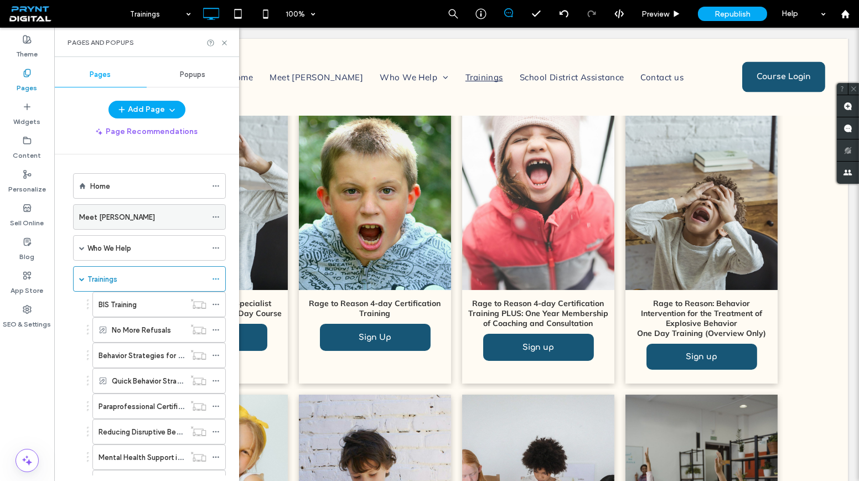
click at [124, 221] on div "Meet Amy" at bounding box center [142, 217] width 127 height 24
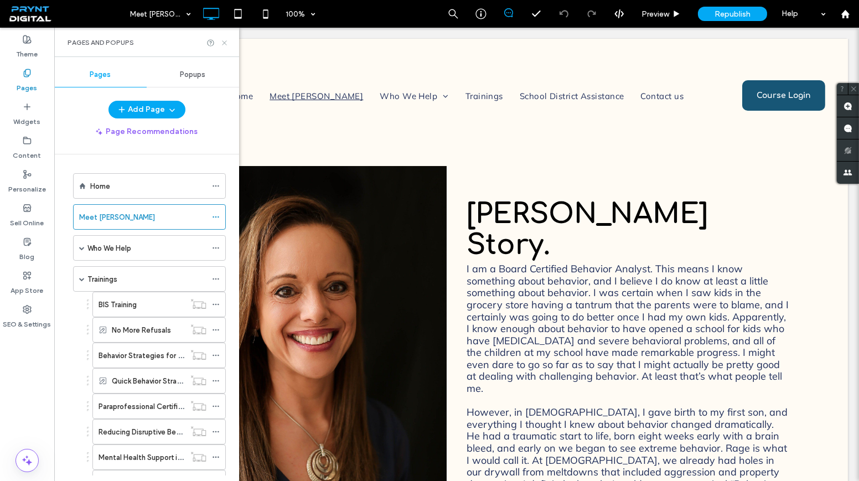
click at [223, 42] on icon at bounding box center [224, 43] width 8 height 8
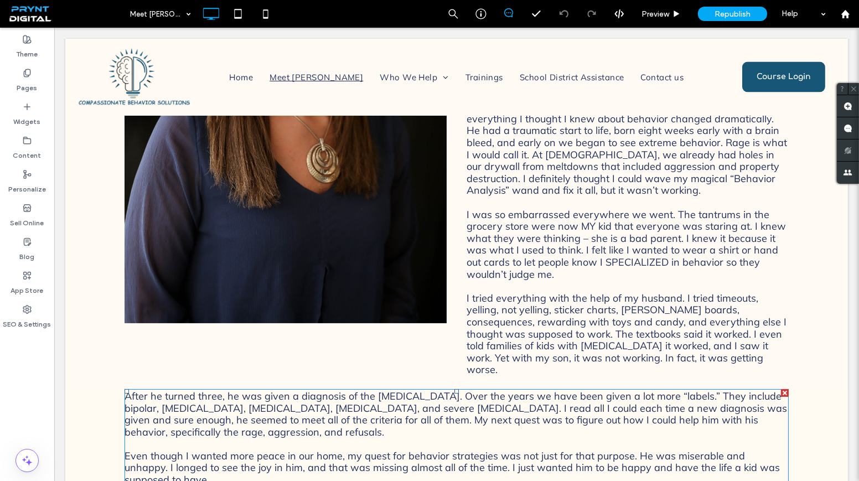
scroll to position [251, 0]
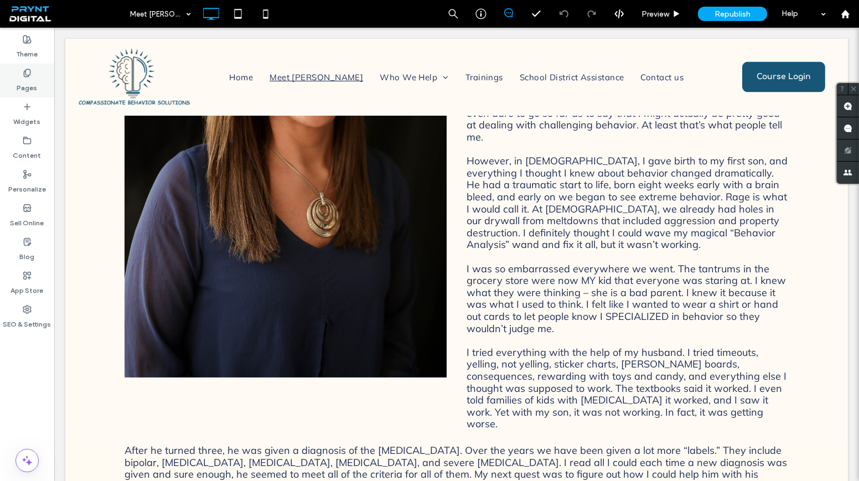
click at [27, 66] on div "Pages" at bounding box center [27, 81] width 54 height 34
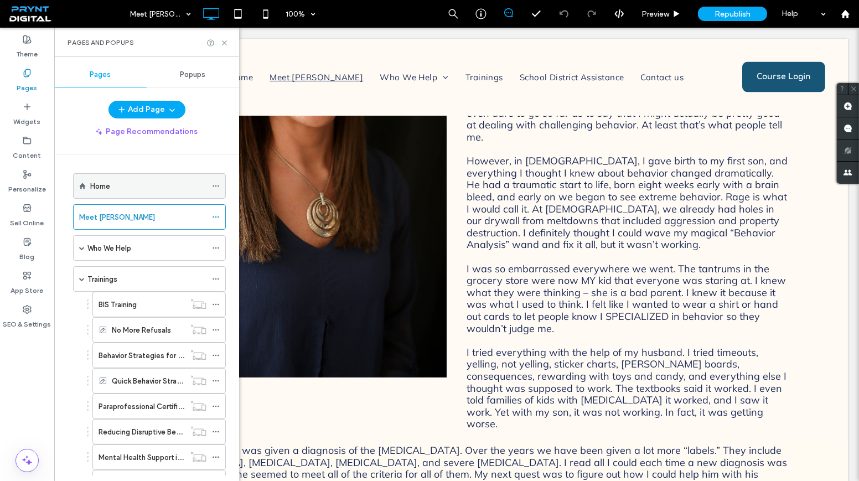
click at [121, 189] on div "Home" at bounding box center [148, 186] width 116 height 12
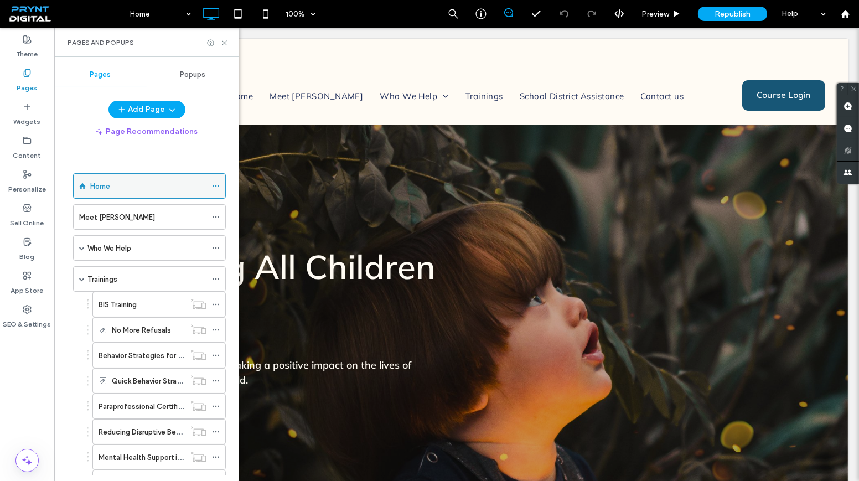
scroll to position [0, 0]
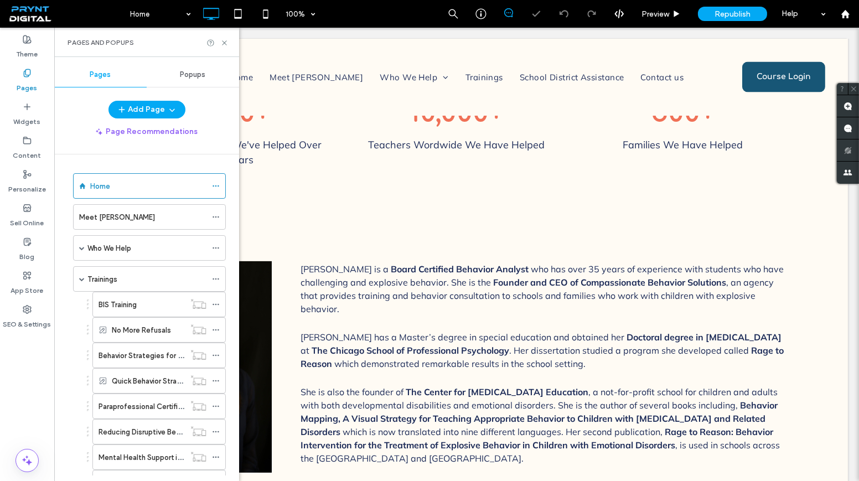
scroll to position [594, 0]
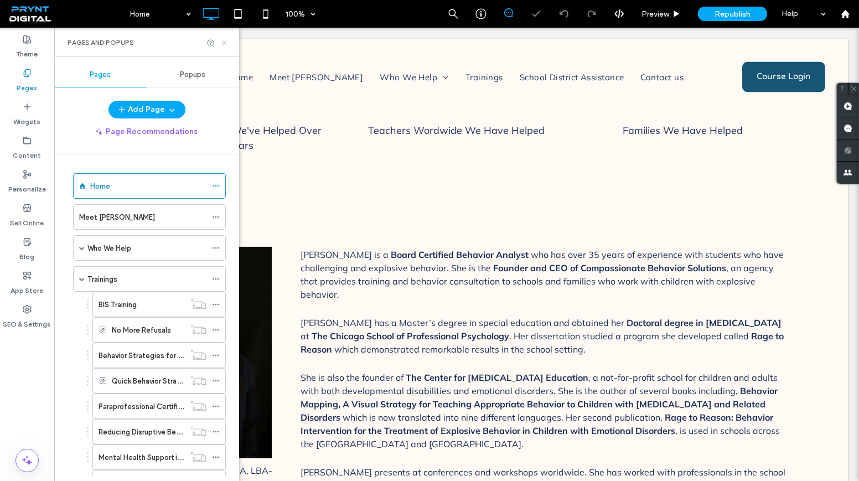
click at [226, 44] on use at bounding box center [224, 42] width 4 height 4
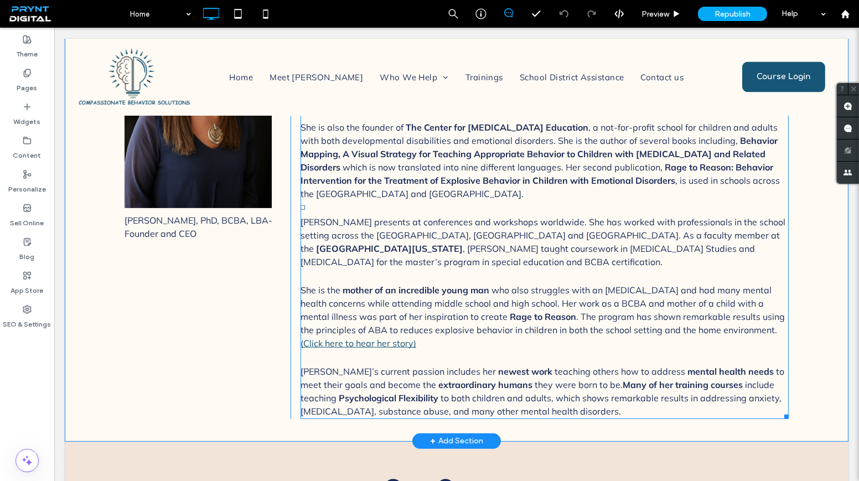
scroll to position [845, 0]
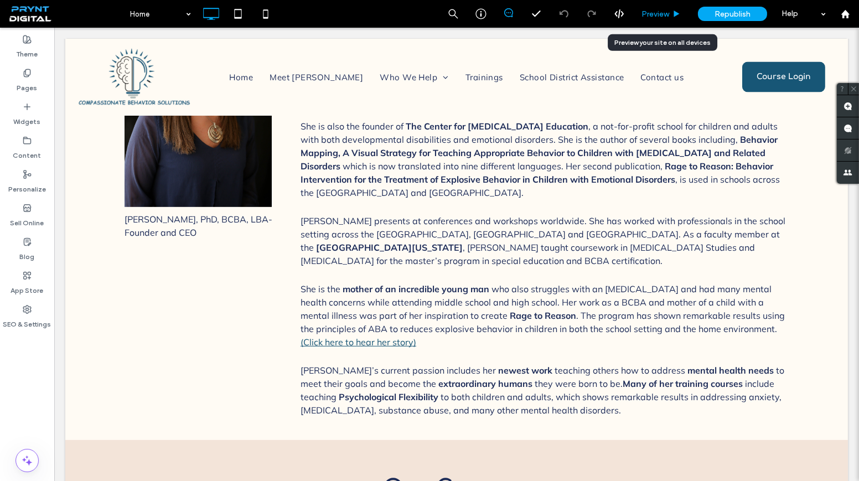
click at [651, 17] on span "Preview" at bounding box center [655, 13] width 28 height 9
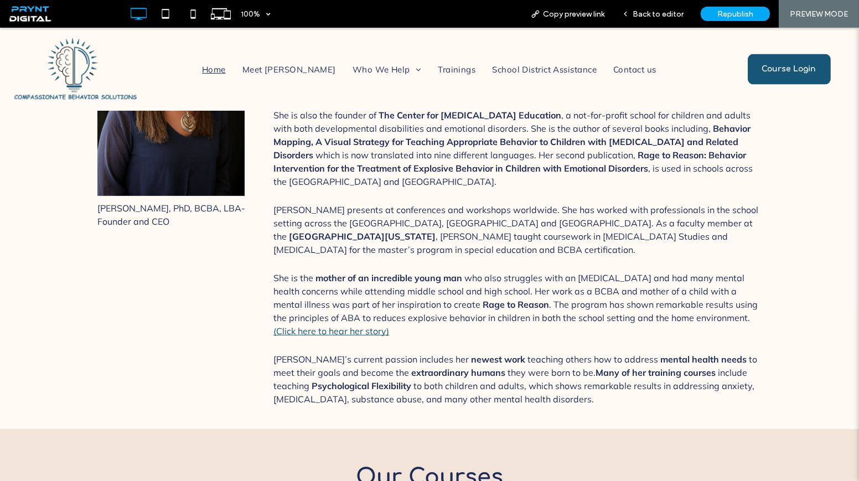
click at [369, 325] on link "(Click here to hear her story)" at bounding box center [331, 330] width 116 height 11
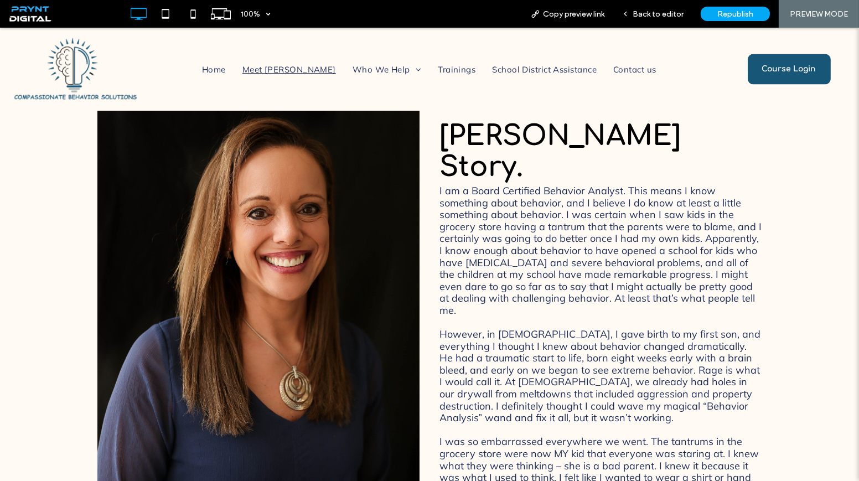
scroll to position [64, 0]
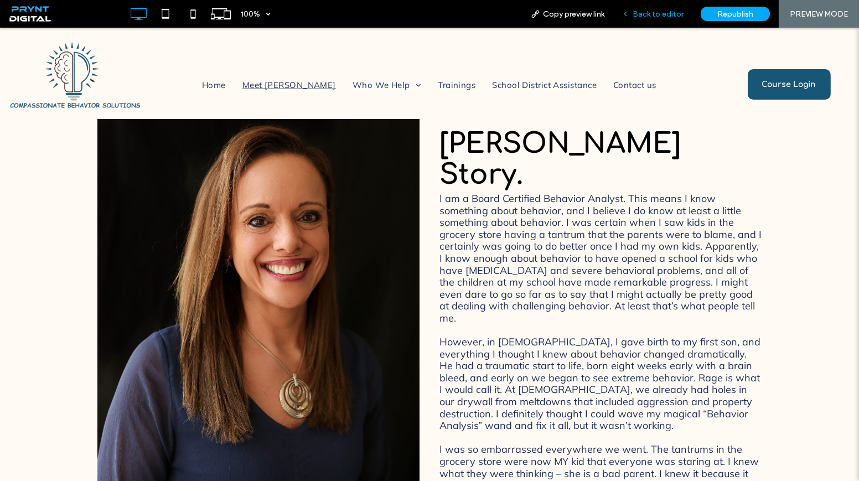
click at [642, 8] on div "Back to editor" at bounding box center [652, 14] width 79 height 28
click at [642, 14] on span "Back to editor" at bounding box center [658, 13] width 51 height 9
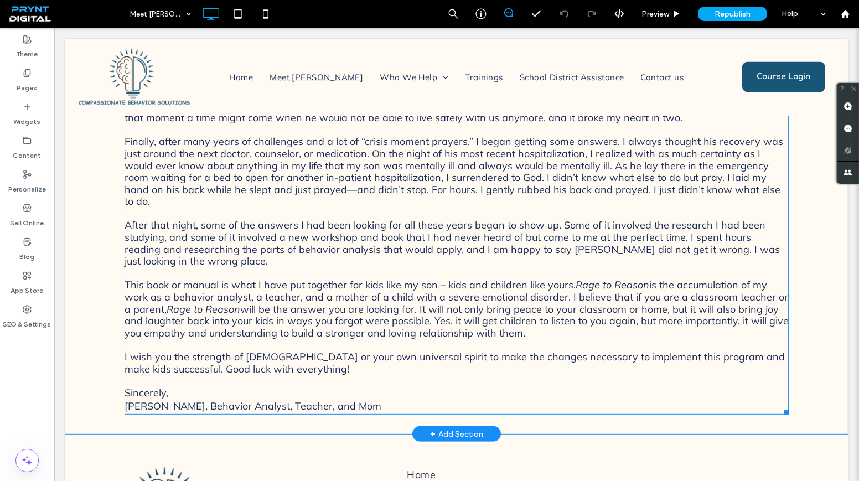
scroll to position [920, 0]
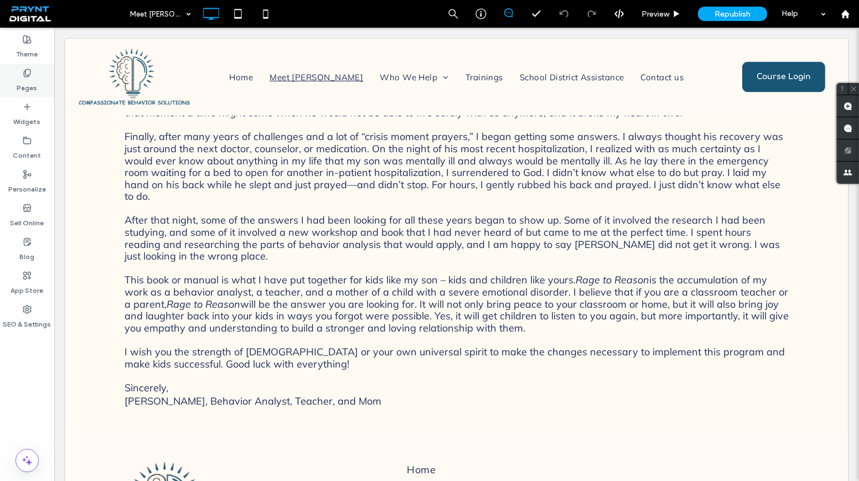
click at [12, 84] on div "Pages" at bounding box center [27, 81] width 54 height 34
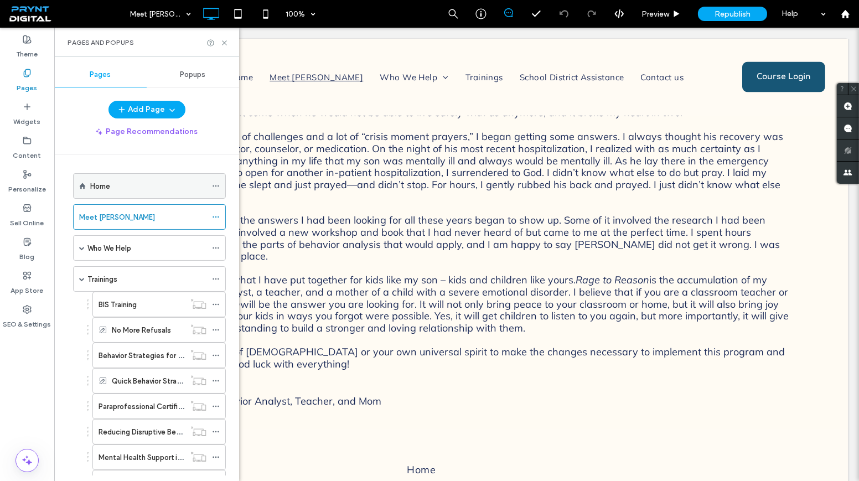
click at [127, 190] on div "Home" at bounding box center [148, 186] width 116 height 12
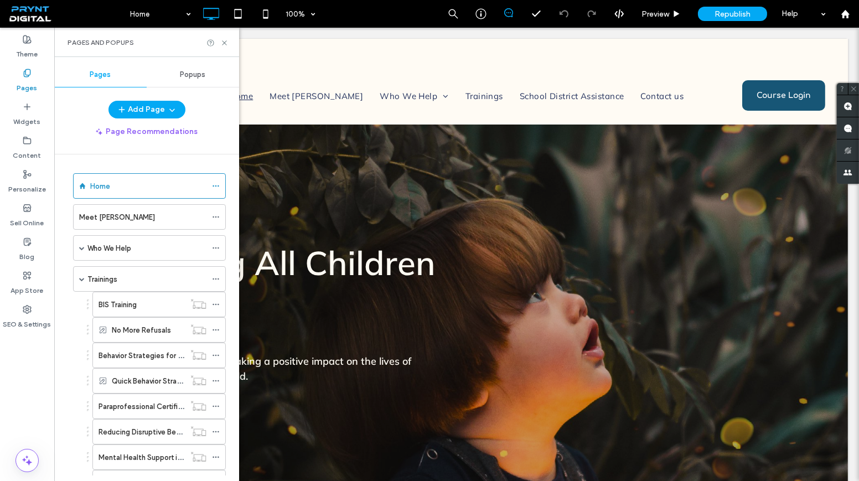
scroll to position [0, 0]
click at [226, 43] on icon at bounding box center [224, 43] width 8 height 8
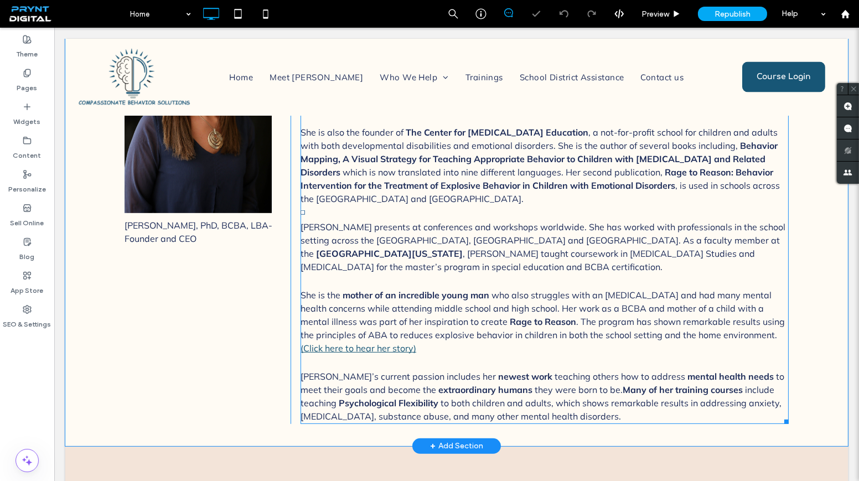
scroll to position [853, 0]
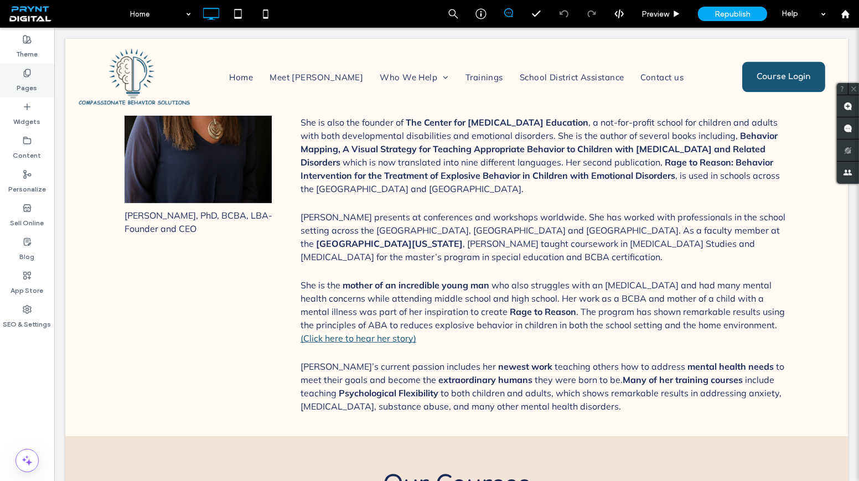
click at [20, 75] on div "Pages" at bounding box center [27, 81] width 54 height 34
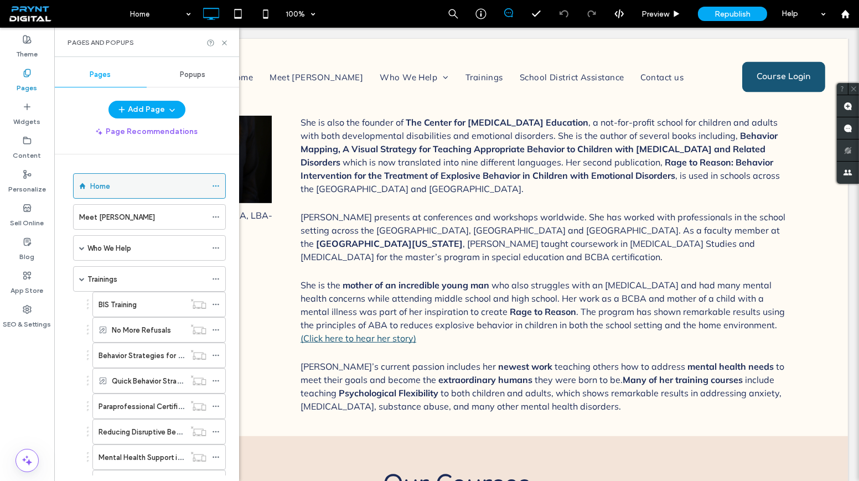
click at [117, 186] on div "Home" at bounding box center [148, 186] width 116 height 12
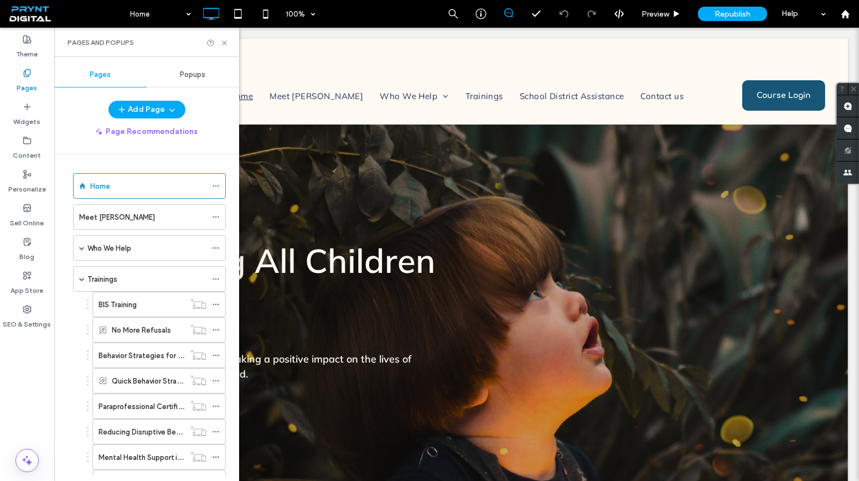
scroll to position [0, 0]
click at [225, 39] on icon at bounding box center [224, 43] width 8 height 8
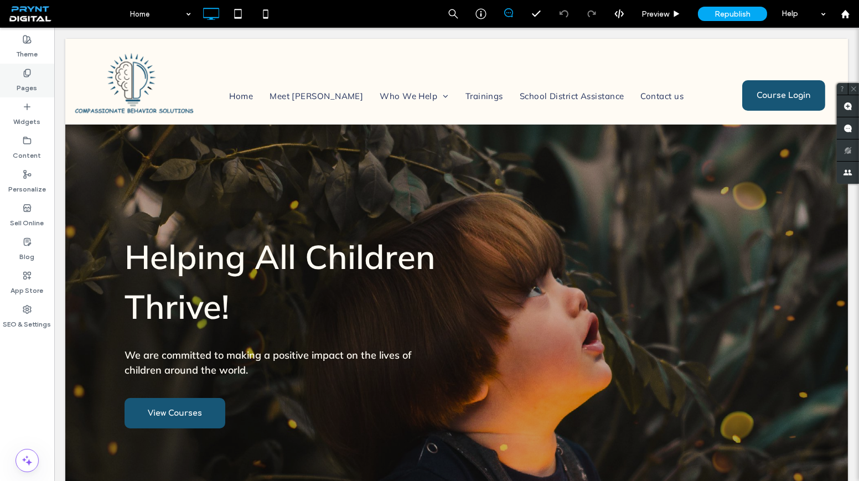
click at [13, 66] on div "Pages" at bounding box center [27, 81] width 54 height 34
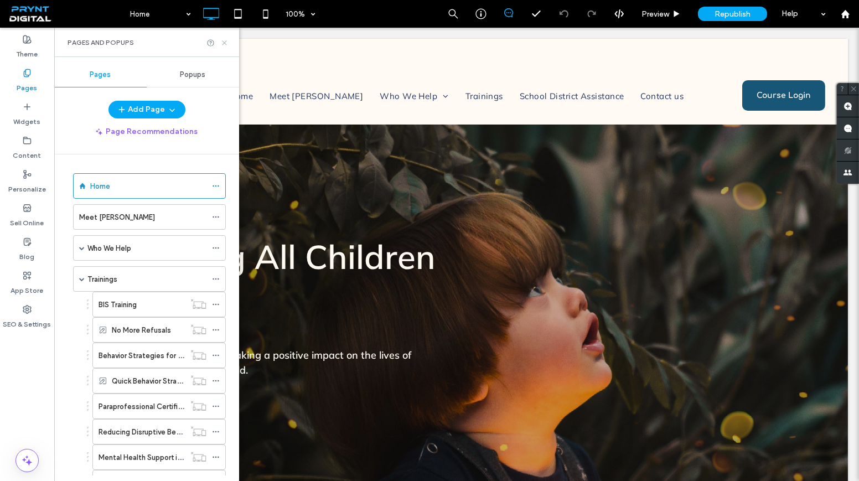
click at [220, 40] on icon at bounding box center [224, 43] width 8 height 8
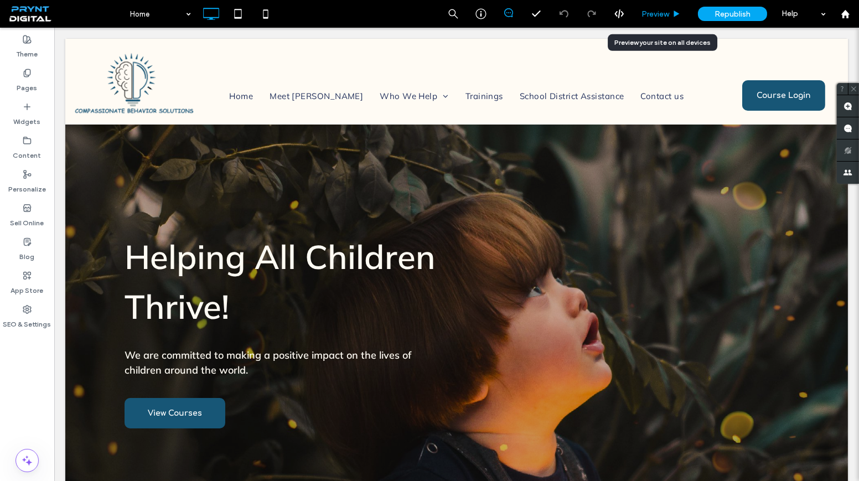
click at [666, 14] on span "Preview" at bounding box center [655, 13] width 28 height 9
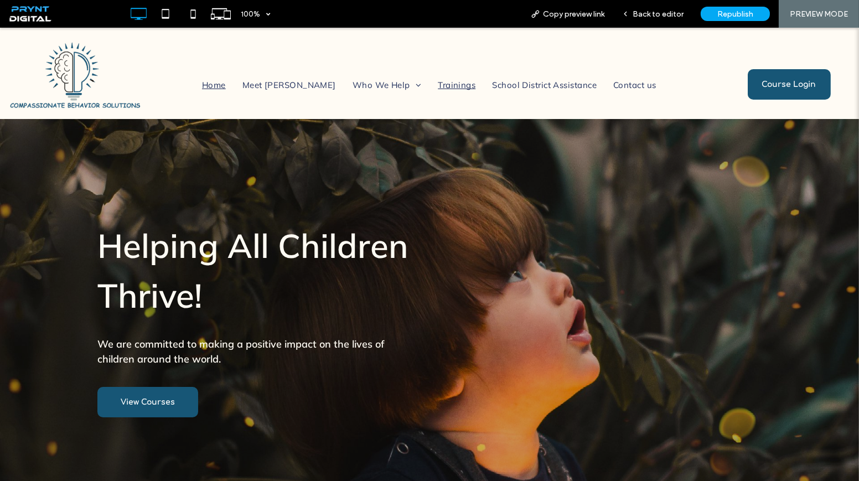
click at [438, 83] on span "Trainings" at bounding box center [457, 84] width 38 height 17
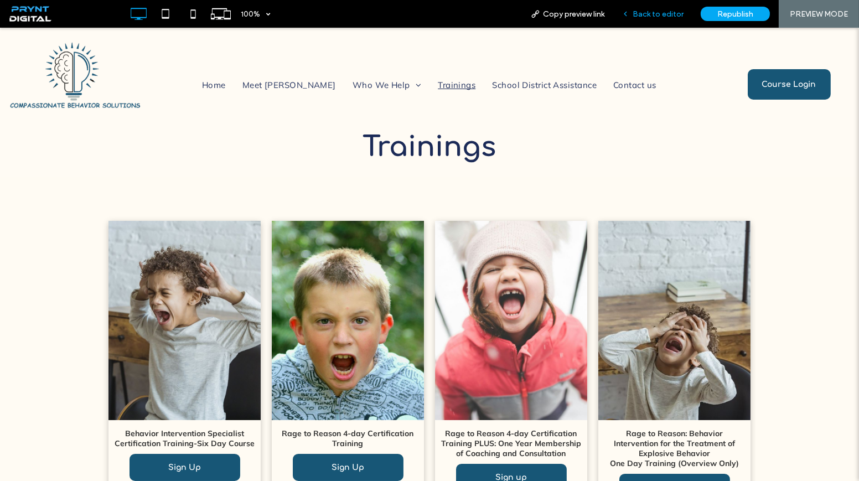
click at [647, 19] on div "Back to editor" at bounding box center [652, 14] width 79 height 28
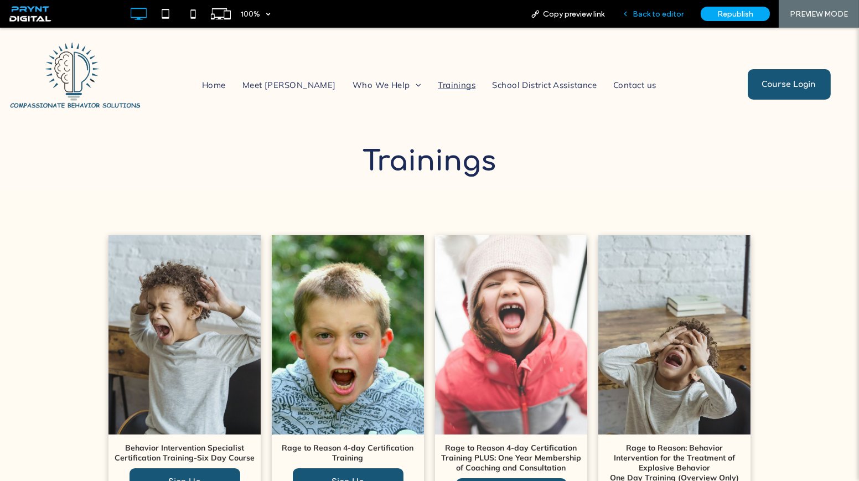
click at [649, 18] on span "Back to editor" at bounding box center [658, 13] width 51 height 9
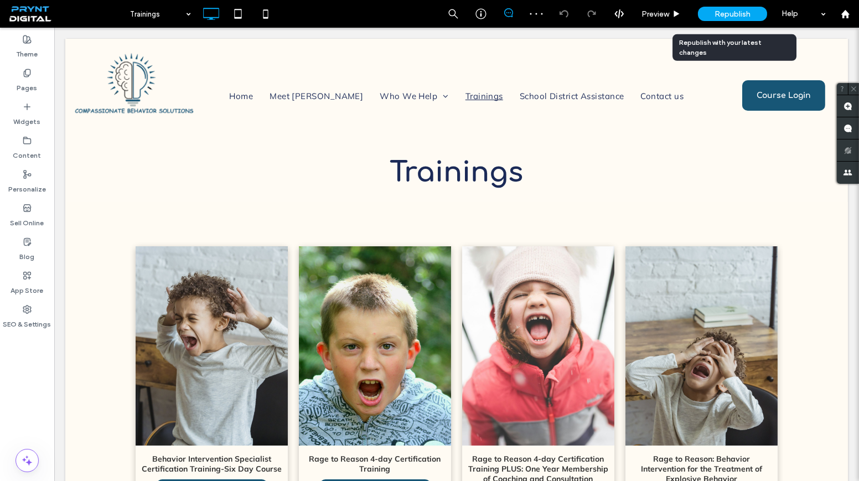
click at [727, 15] on span "Republish" at bounding box center [732, 13] width 36 height 9
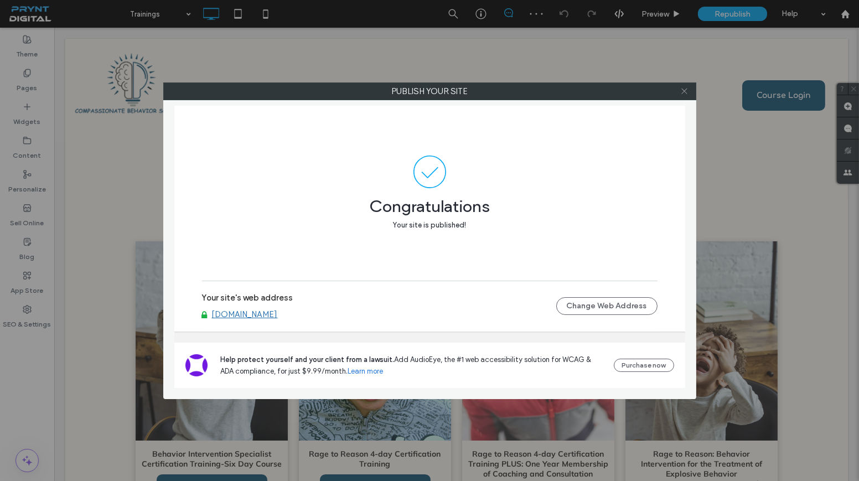
click at [680, 91] on icon at bounding box center [684, 91] width 8 height 8
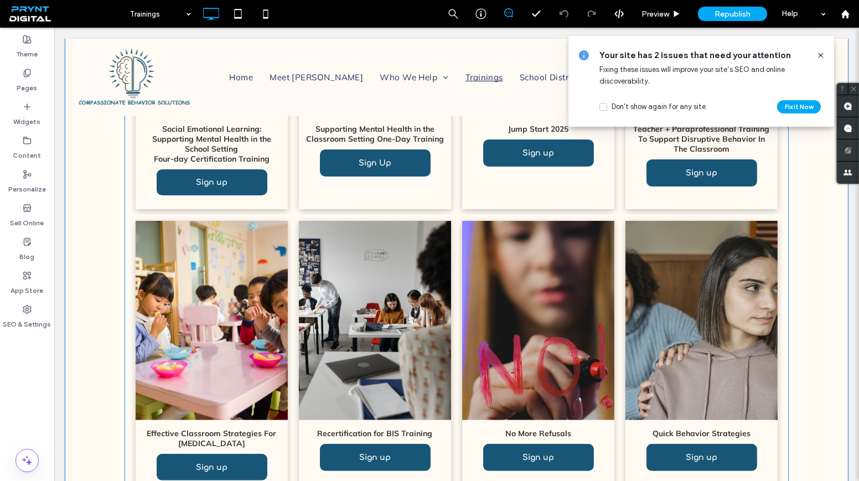
scroll to position [659, 0]
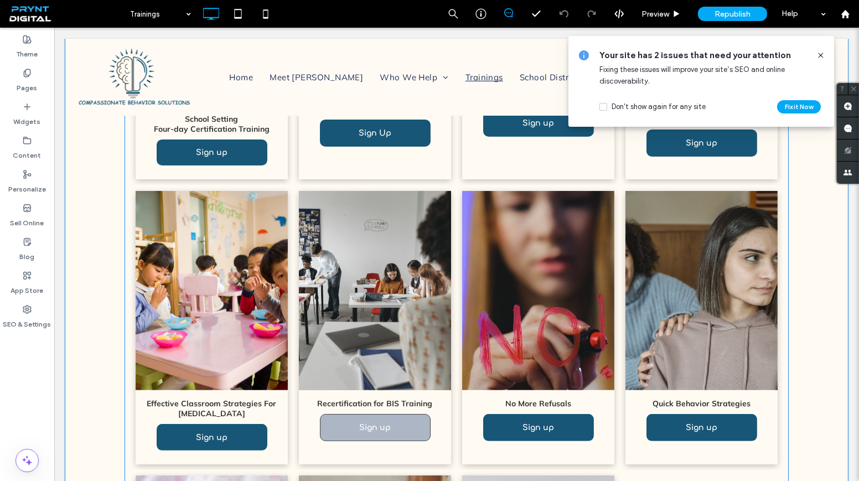
click at [403, 421] on link "Sign up" at bounding box center [375, 427] width 111 height 27
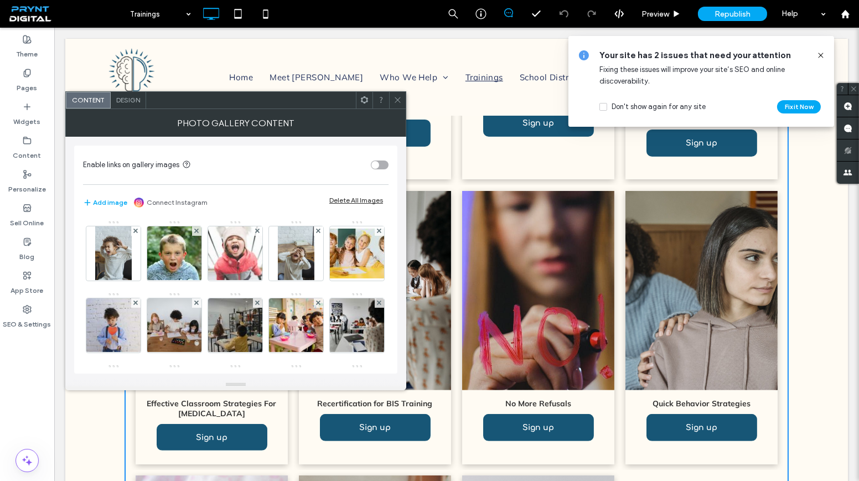
click at [403, 99] on div at bounding box center [397, 100] width 17 height 17
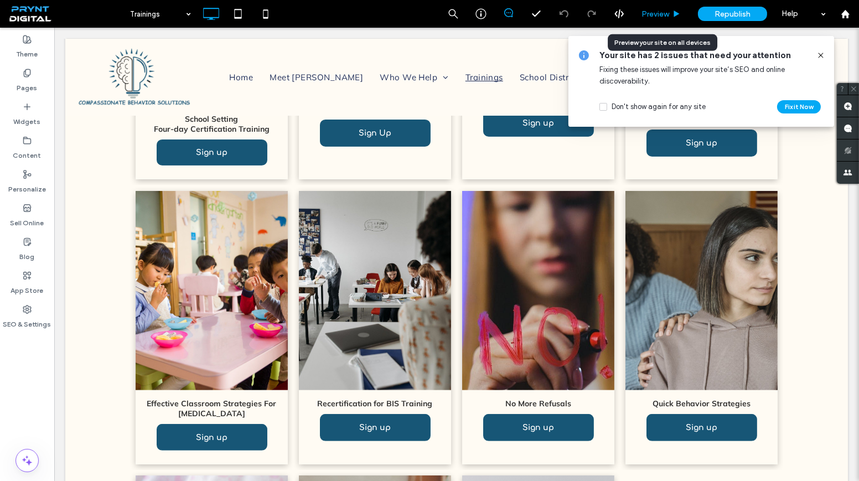
click at [650, 7] on div "Preview" at bounding box center [661, 14] width 56 height 28
click at [663, 13] on span "Preview" at bounding box center [655, 13] width 28 height 9
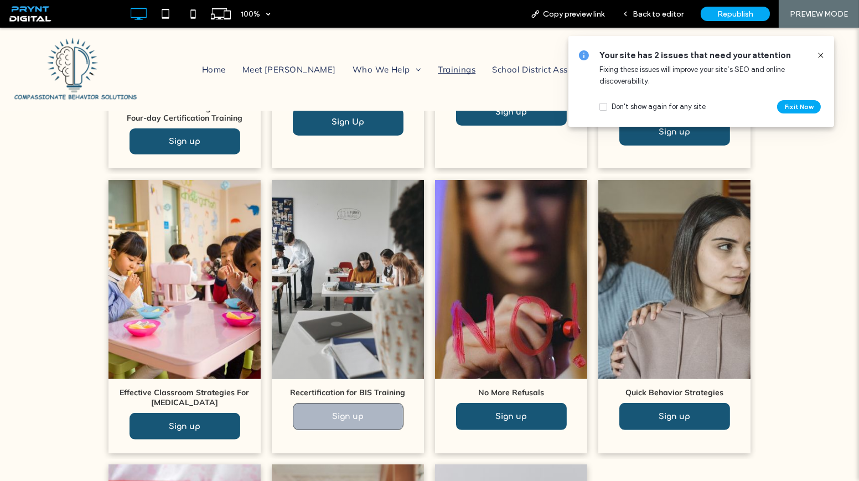
click at [341, 403] on link "Sign up" at bounding box center [348, 416] width 111 height 27
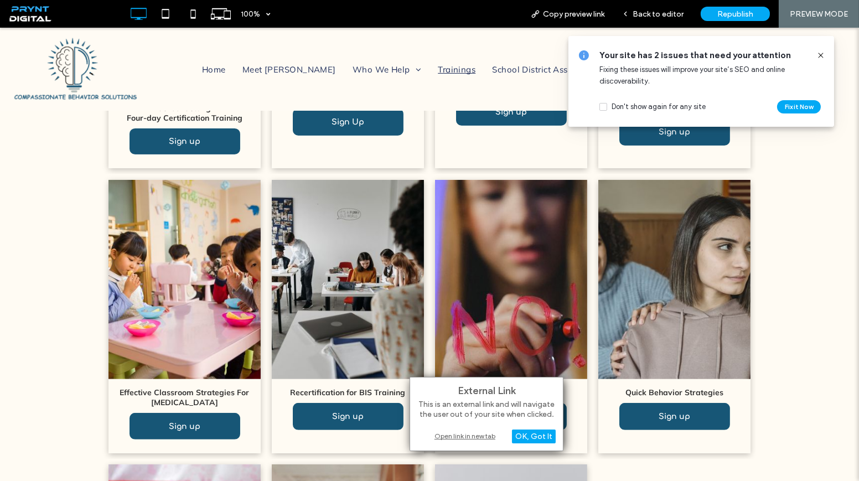
click at [460, 440] on div "Open link in new tab" at bounding box center [486, 436] width 138 height 12
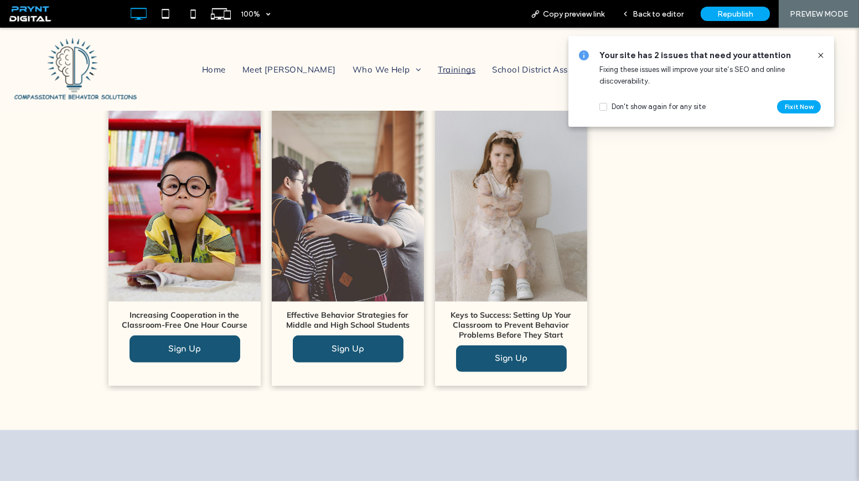
scroll to position [1061, 0]
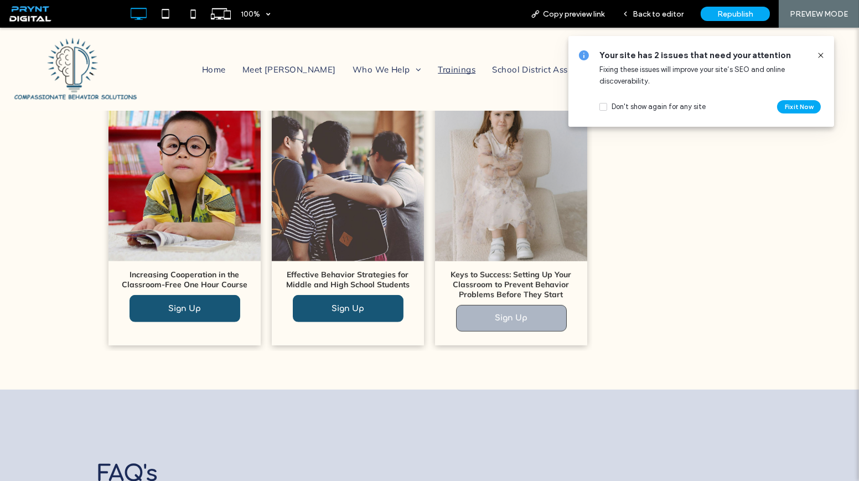
click at [484, 313] on span "Sign Up" at bounding box center [511, 317] width 55 height 19
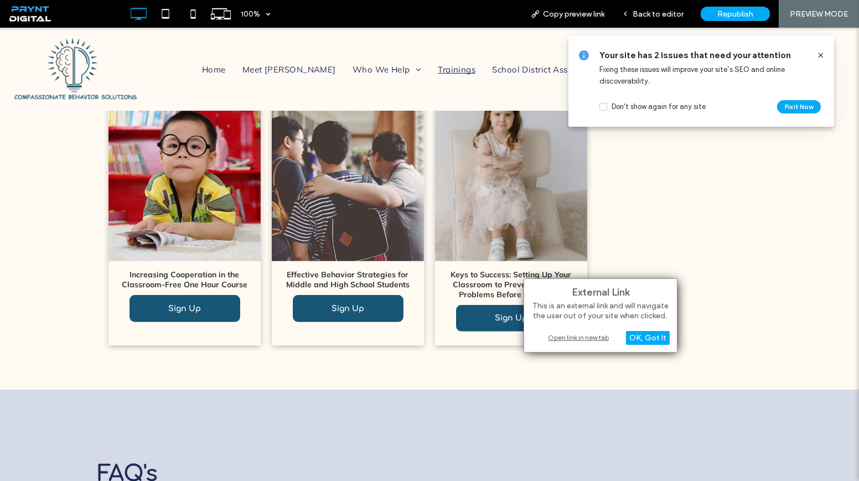
click at [569, 340] on div "Open link in new tab" at bounding box center [600, 337] width 138 height 12
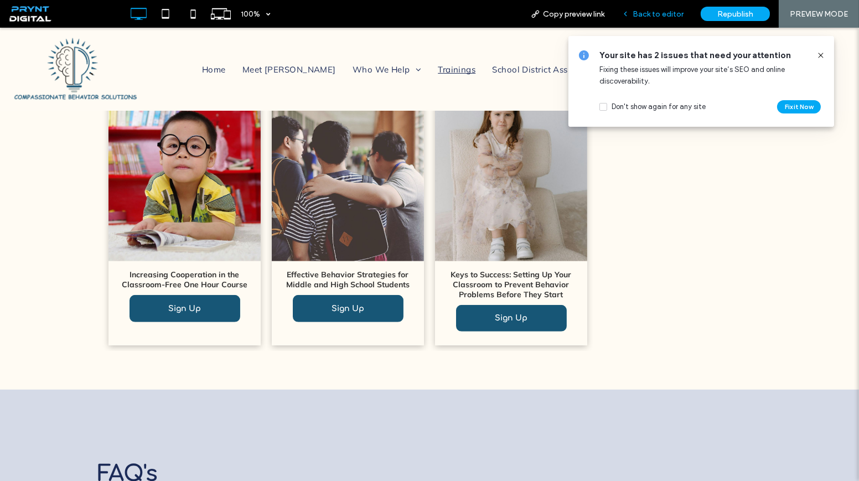
click at [646, 16] on span "Back to editor" at bounding box center [658, 13] width 51 height 9
